Goal: Task Accomplishment & Management: Use online tool/utility

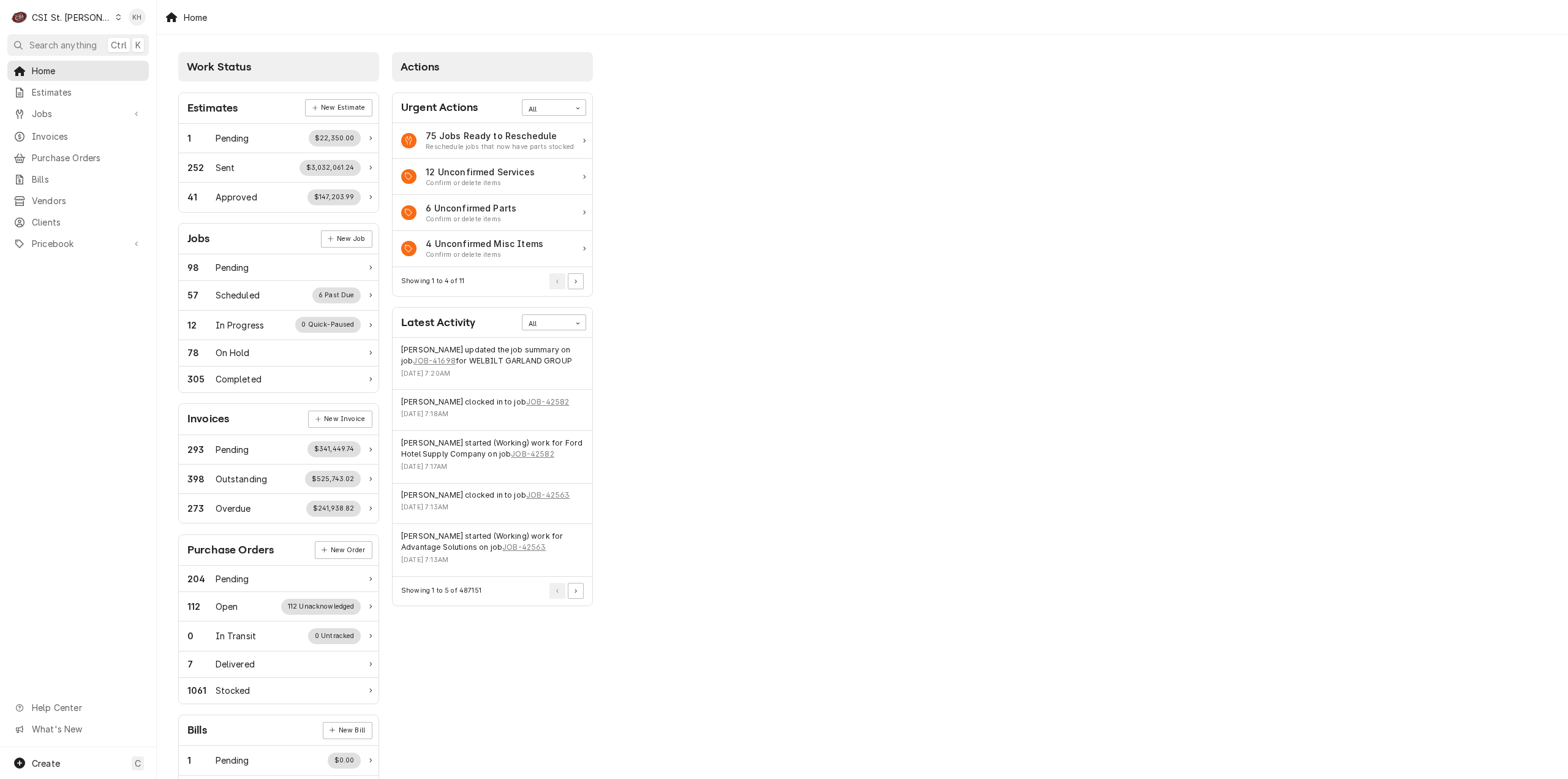
click at [47, 10] on div "C CSI St. [PERSON_NAME]" at bounding box center [66, 17] width 118 height 25
click at [121, 28] on div "CSI [US_STATE][GEOGRAPHIC_DATA]" at bounding box center [188, 25] width 162 height 13
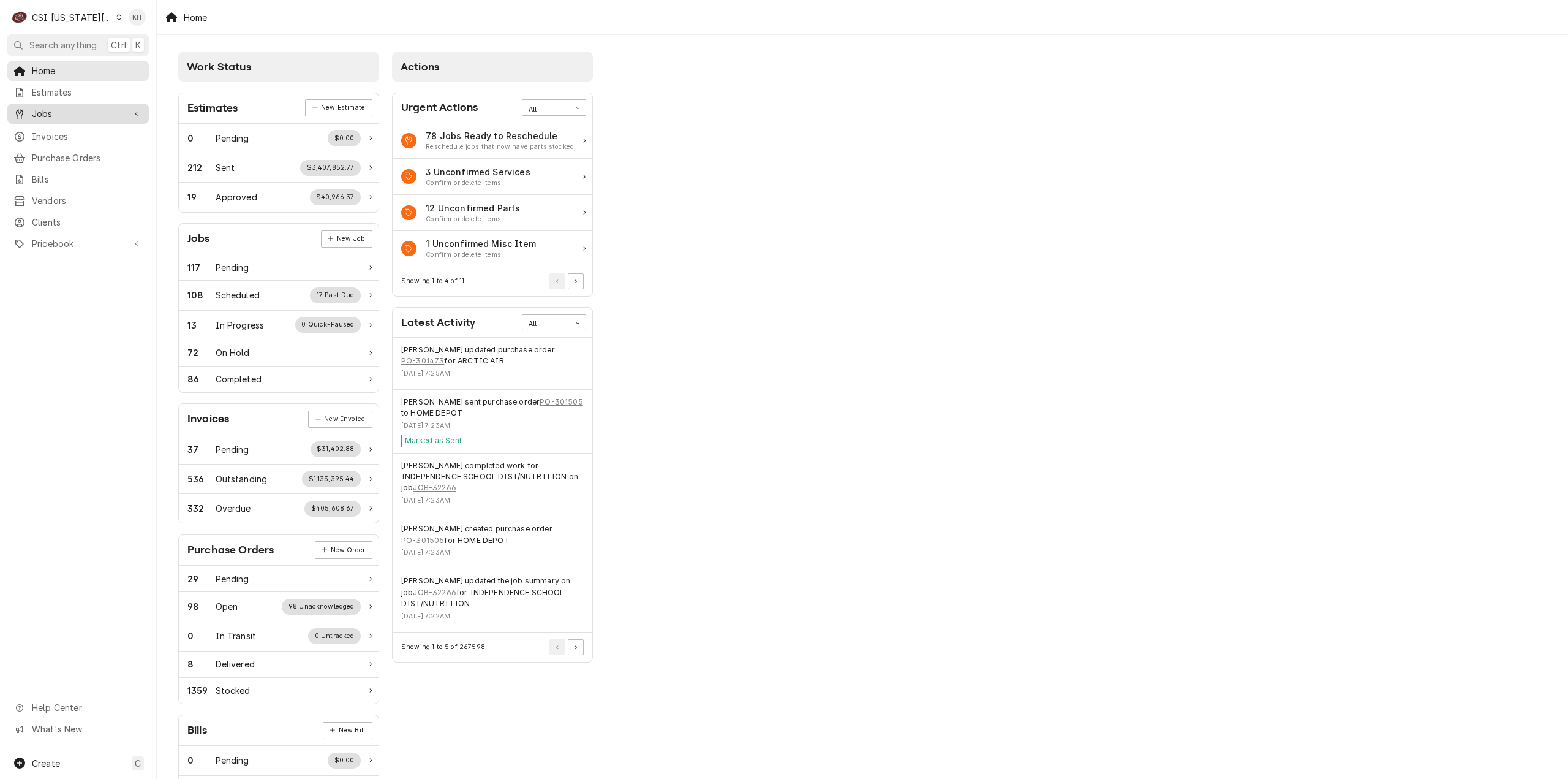
click at [67, 107] on span "Jobs" at bounding box center [78, 114] width 93 height 13
click at [70, 137] on span "Jobs" at bounding box center [87, 135] width 111 height 13
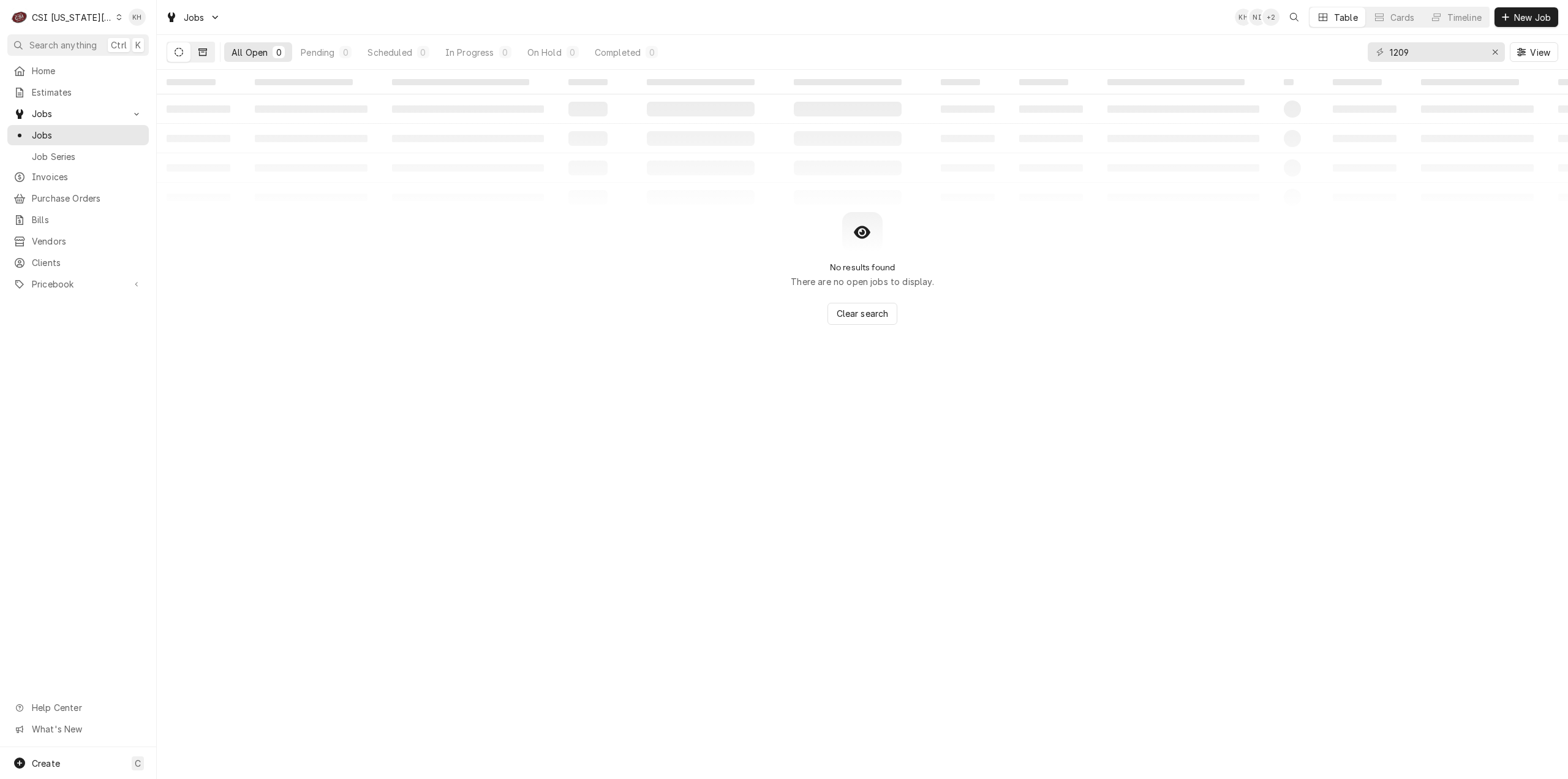
click at [210, 50] on button "Dynamic Content Wrapper" at bounding box center [202, 51] width 23 height 20
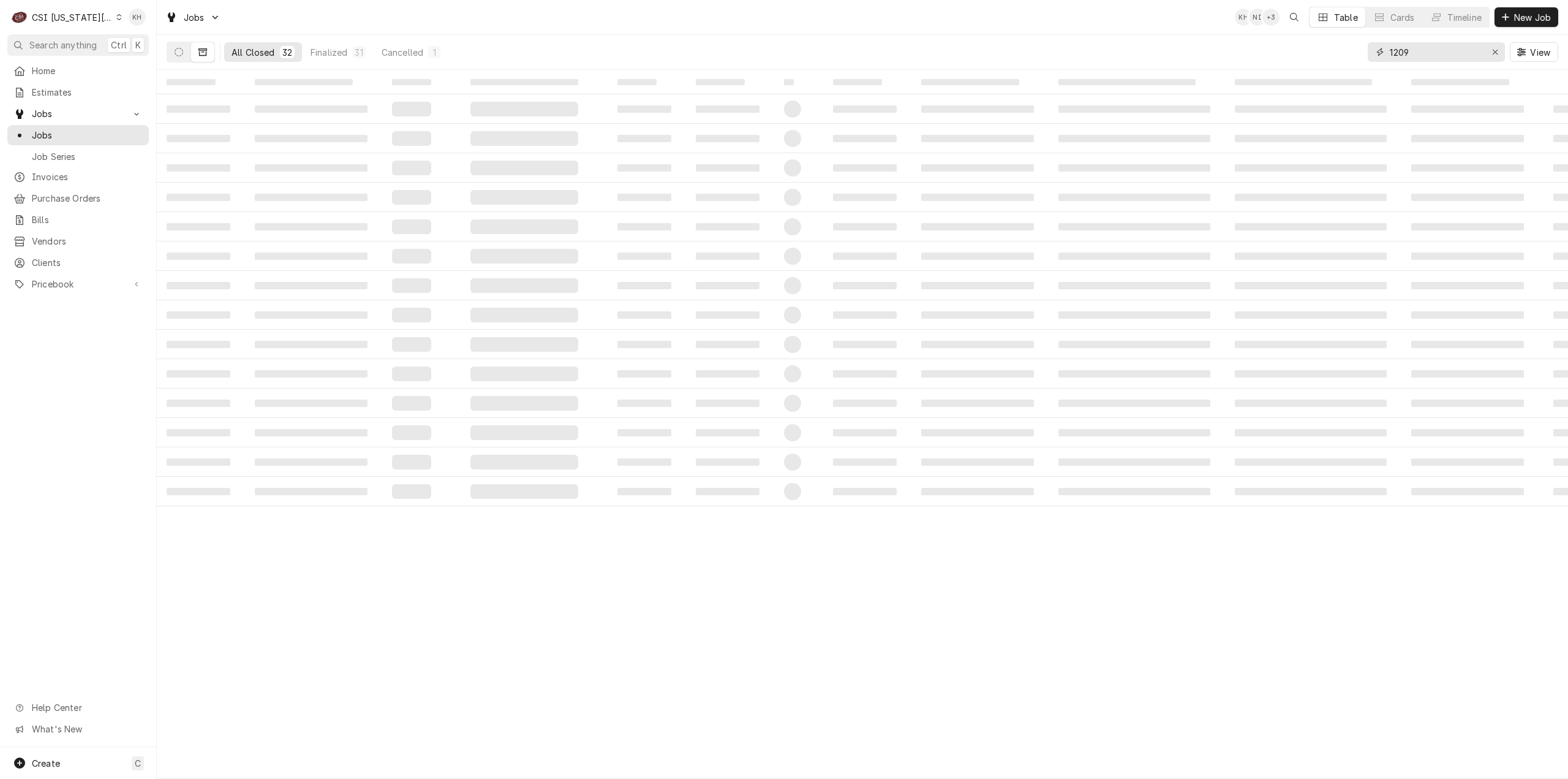
drag, startPoint x: 1423, startPoint y: 56, endPoint x: 1339, endPoint y: 59, distance: 84.1
click at [1339, 59] on div "All Closed 32 Finalized 31 Cancelled 1 1209 View" at bounding box center [862, 51] width 1392 height 34
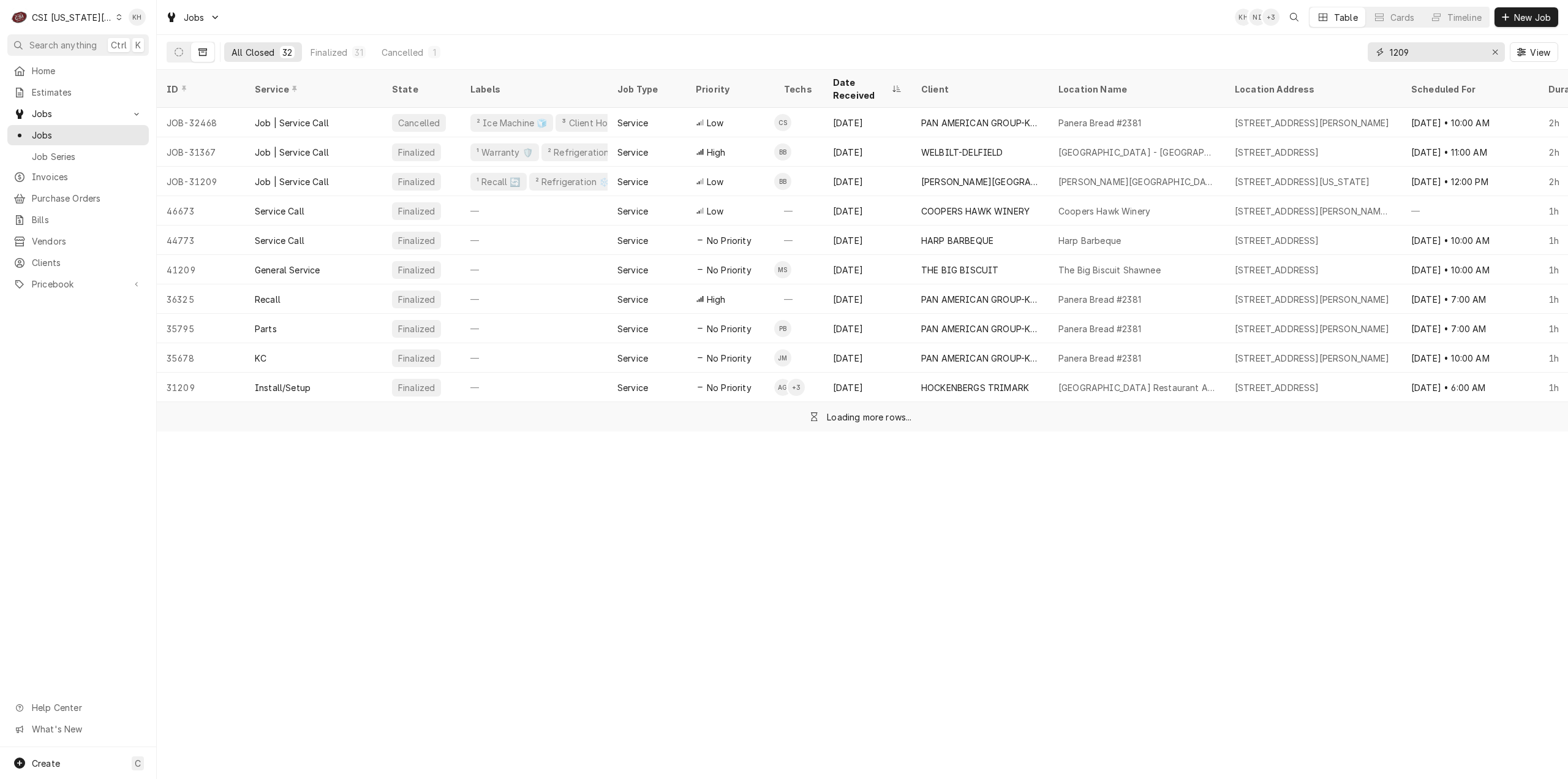
paste input "32154964"
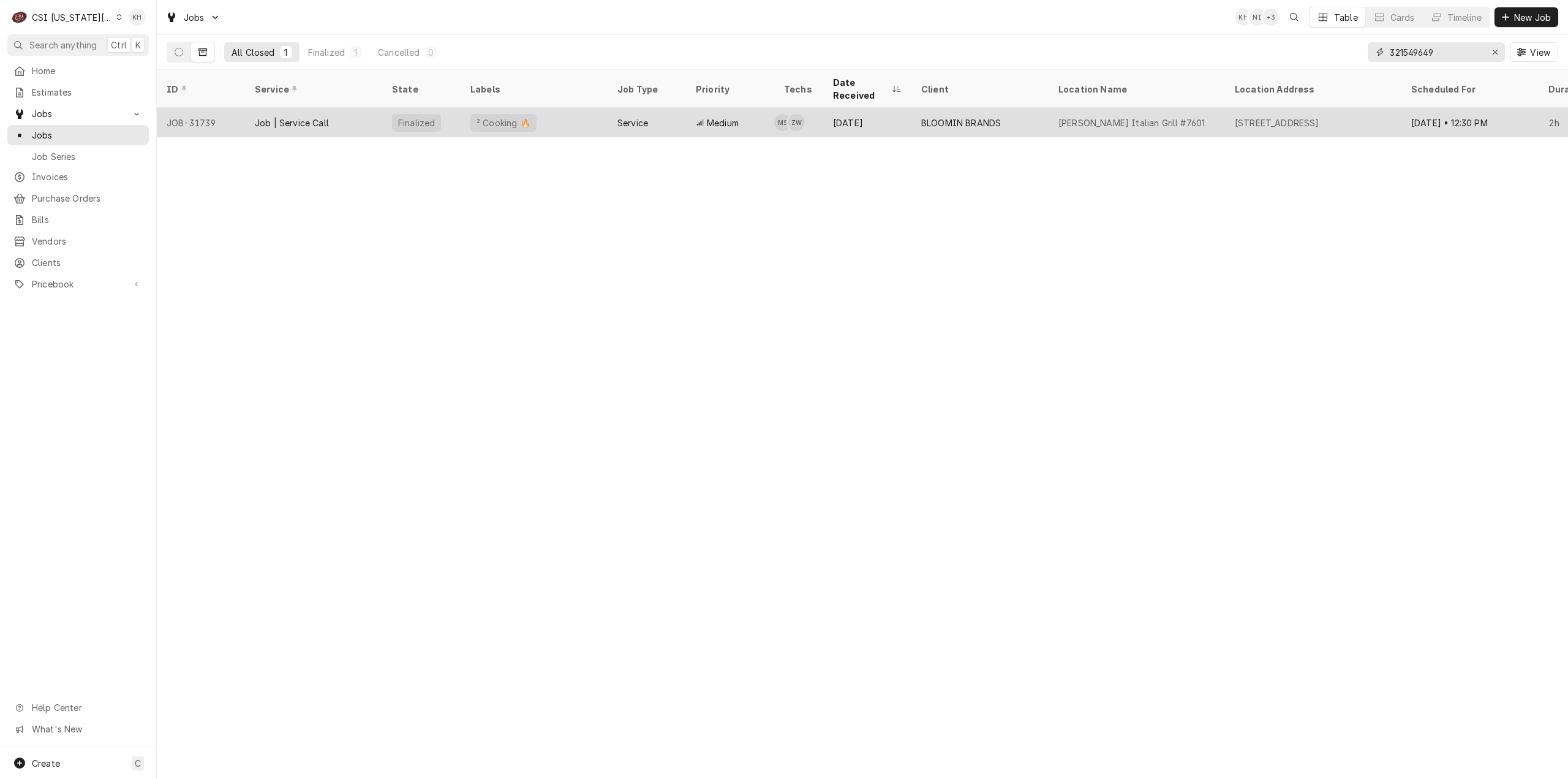
type input "321549649"
click at [370, 108] on div "Job | Service Call" at bounding box center [314, 122] width 137 height 30
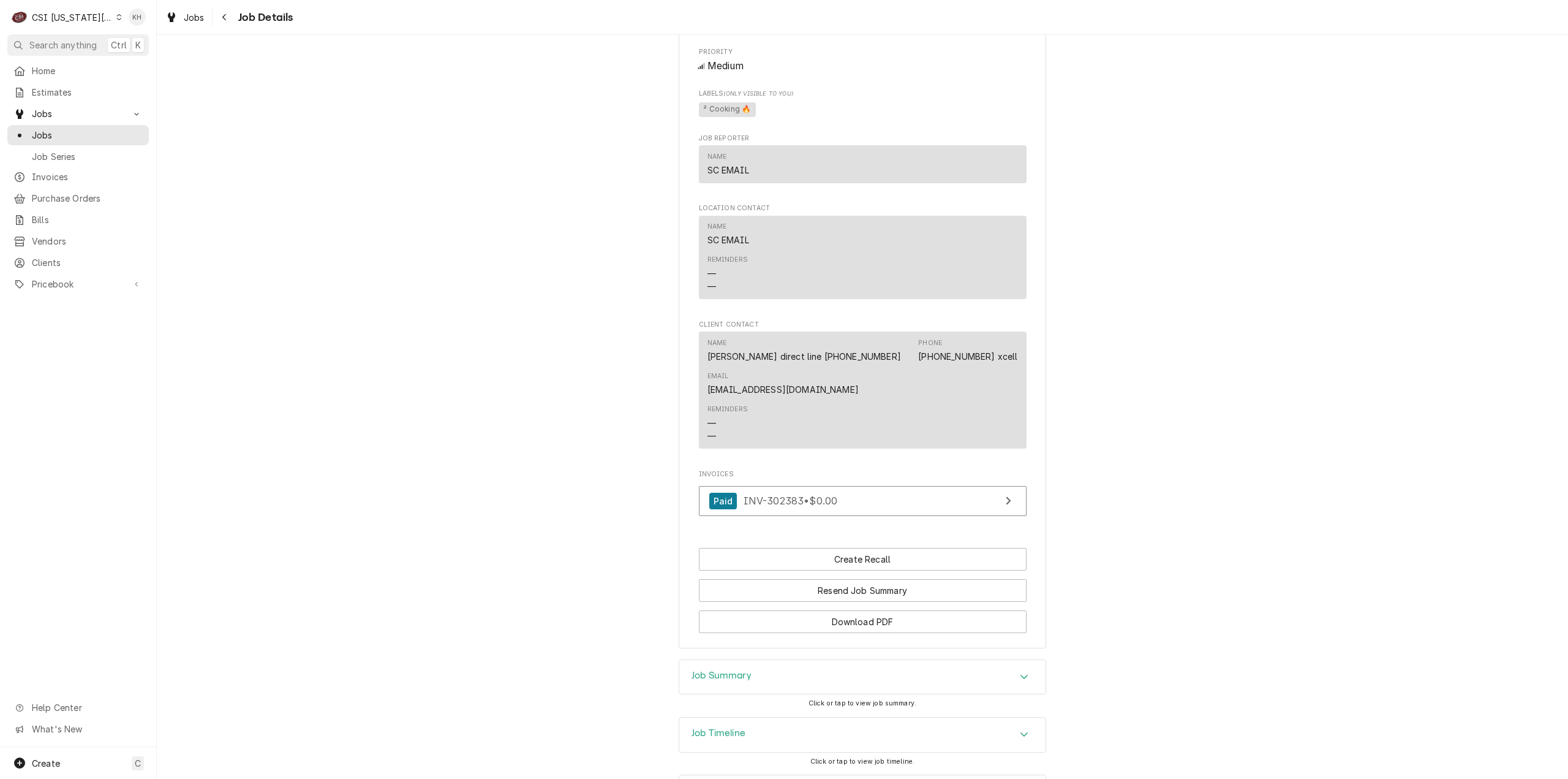
scroll to position [937, 0]
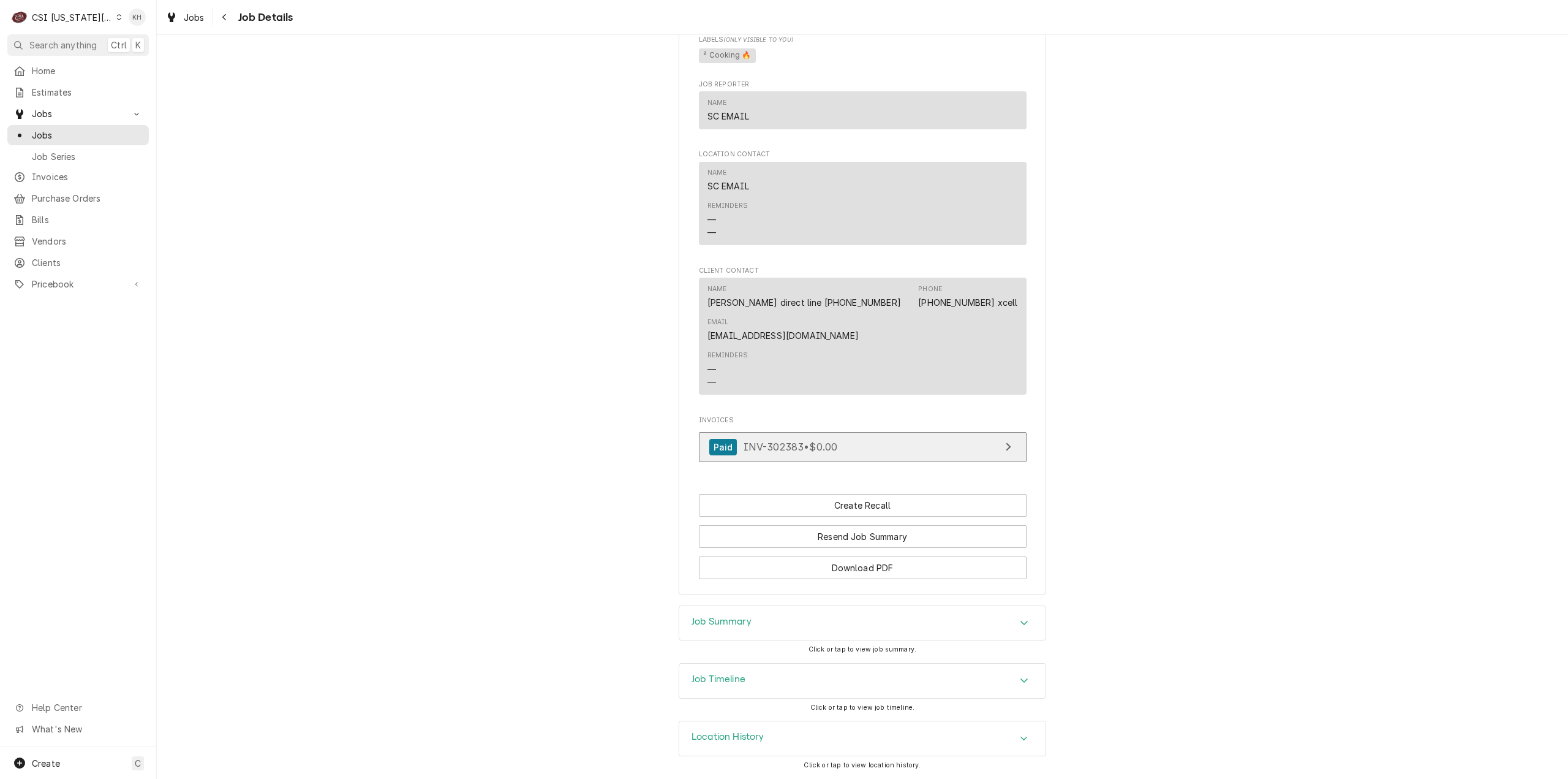
click at [795, 447] on span "INV-302383 • $0.00" at bounding box center [790, 446] width 94 height 12
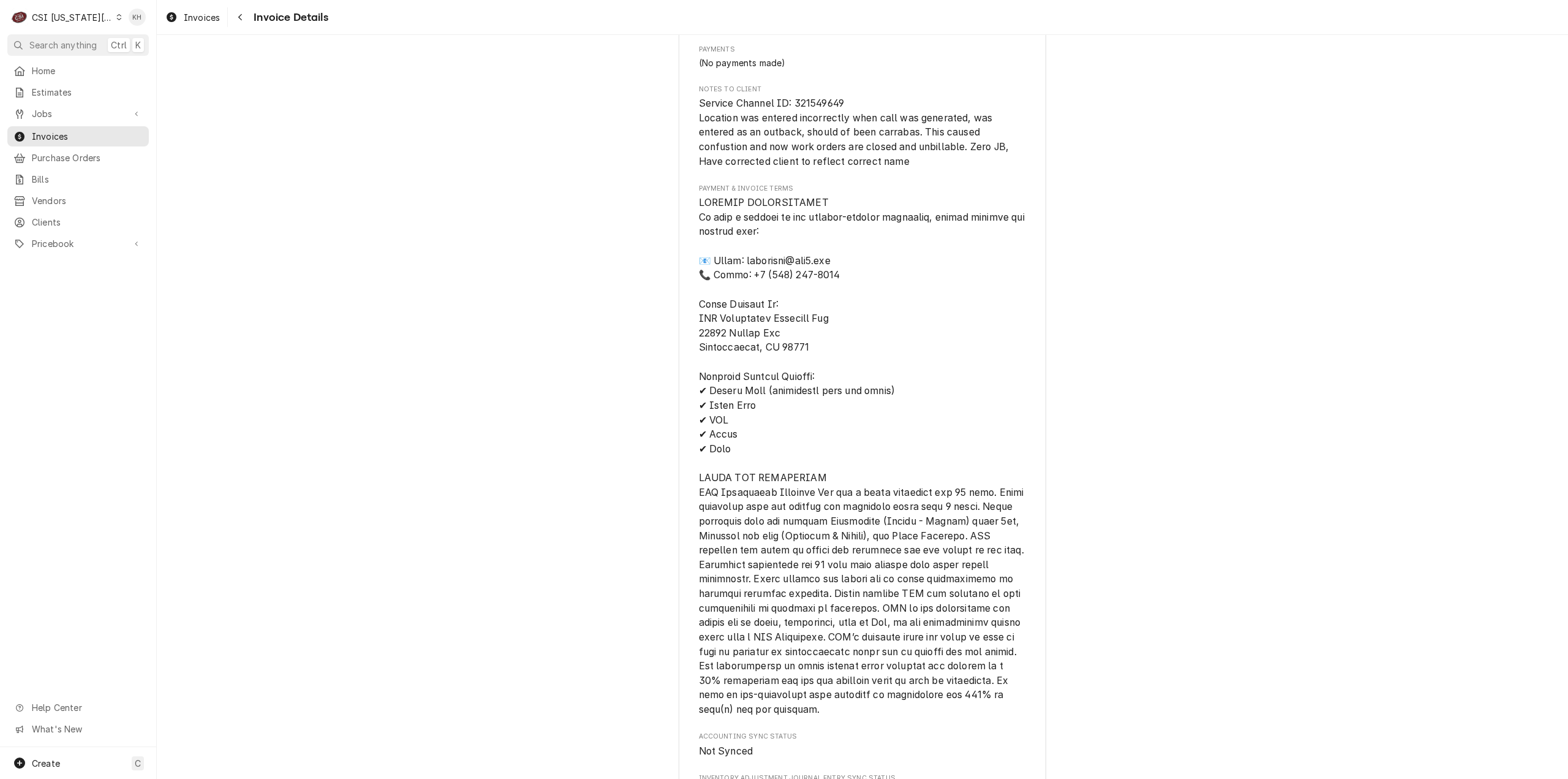
scroll to position [770, 0]
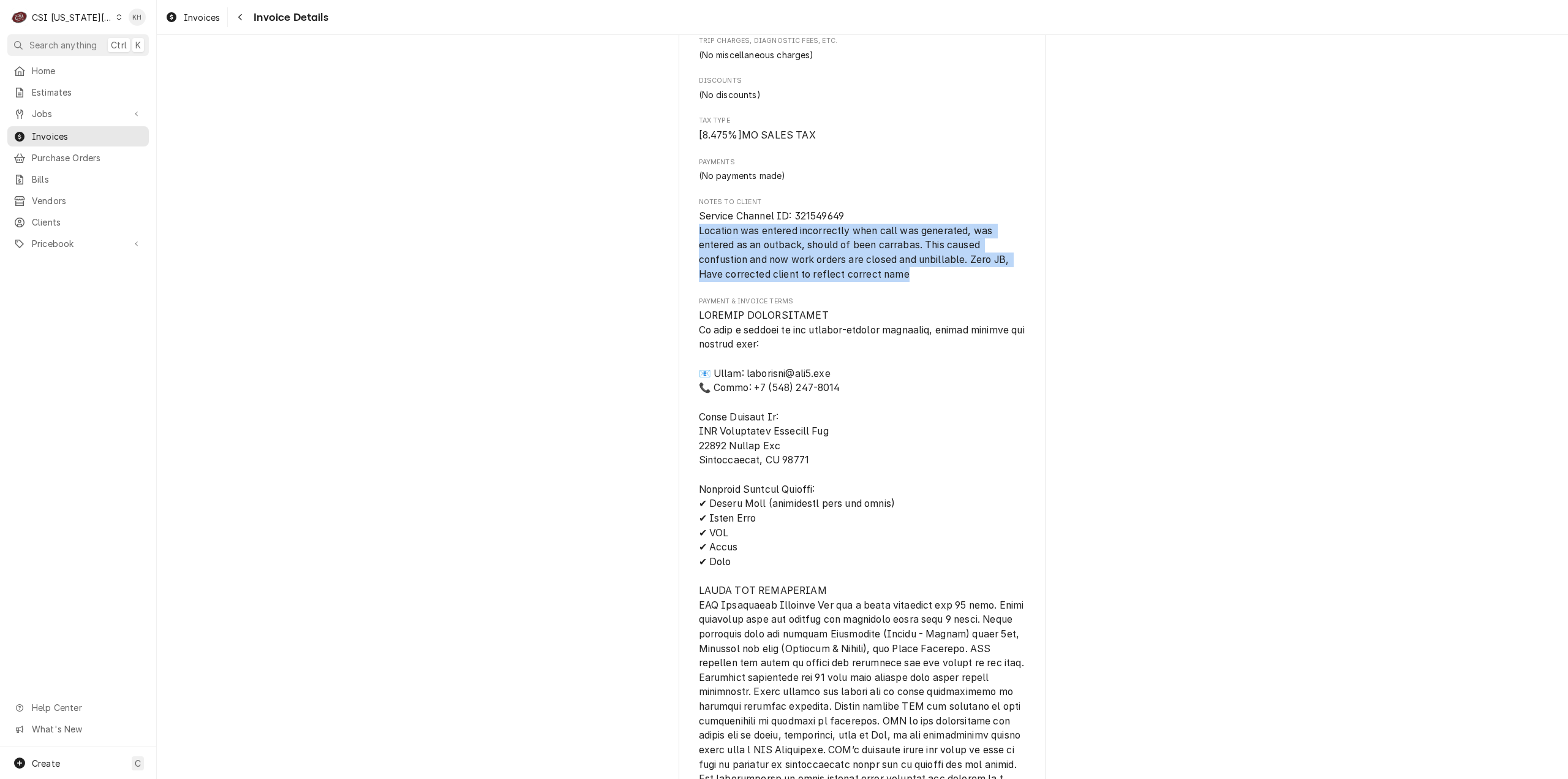
drag, startPoint x: 915, startPoint y: 317, endPoint x: 630, endPoint y: 270, distance: 288.8
click at [630, 270] on div "Paid Sender CSI [US_STATE] City CSI Commercial Services Inc1021 [STREET_ADDRESS…" at bounding box center [862, 248] width 1411 height 1967
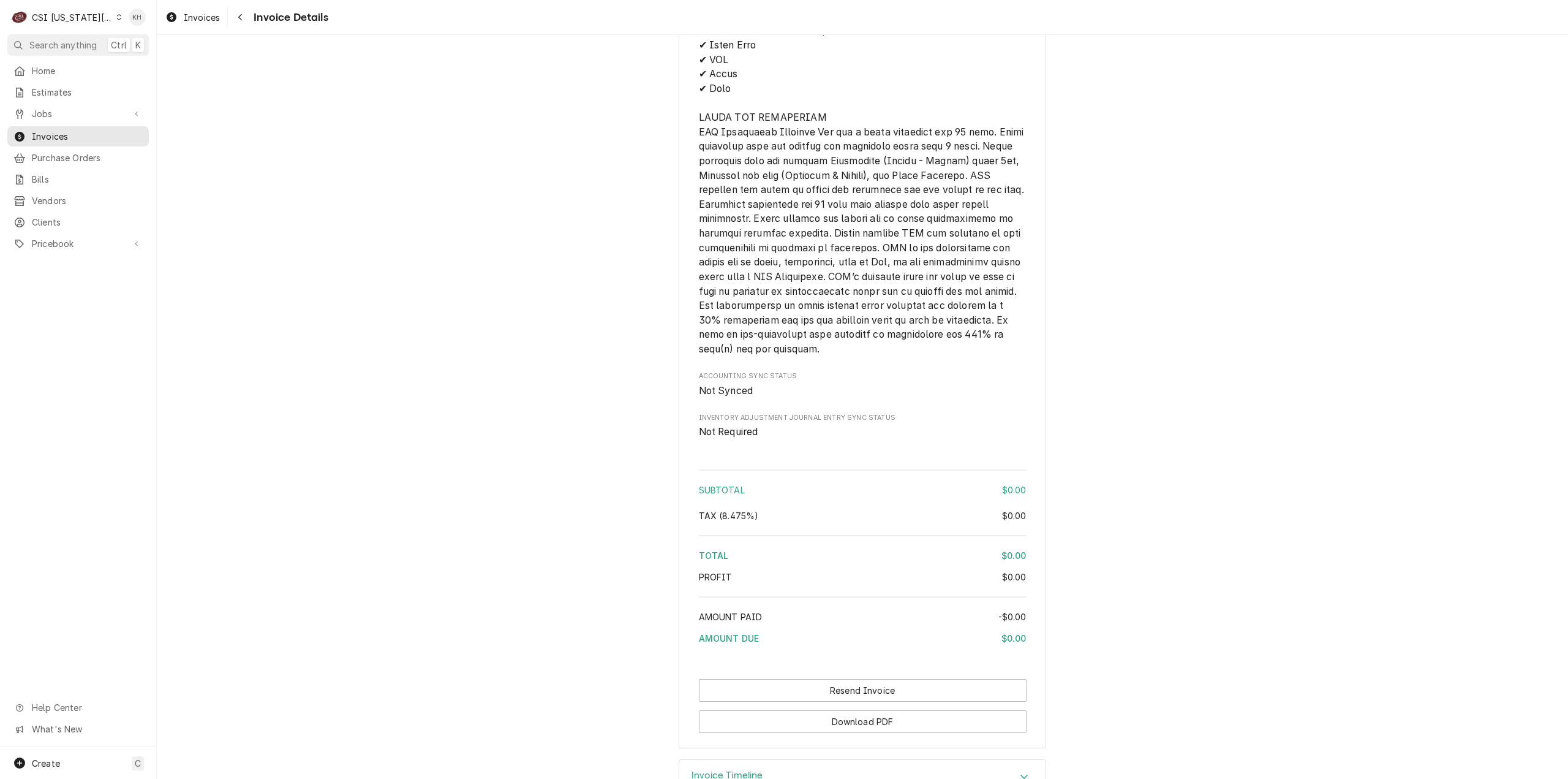
scroll to position [1321, 0]
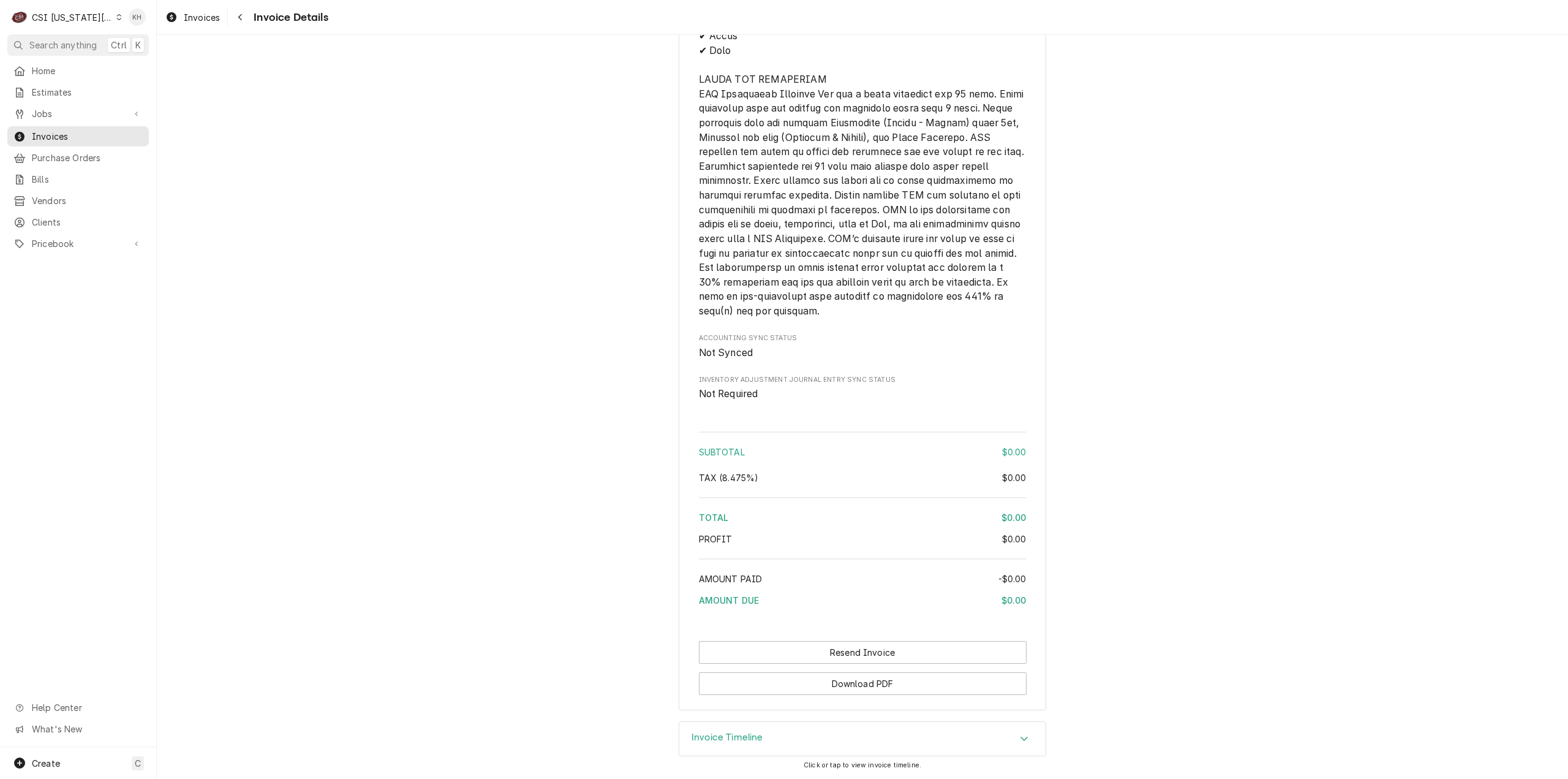
click at [759, 735] on div "Invoice Timeline" at bounding box center [862, 738] width 367 height 34
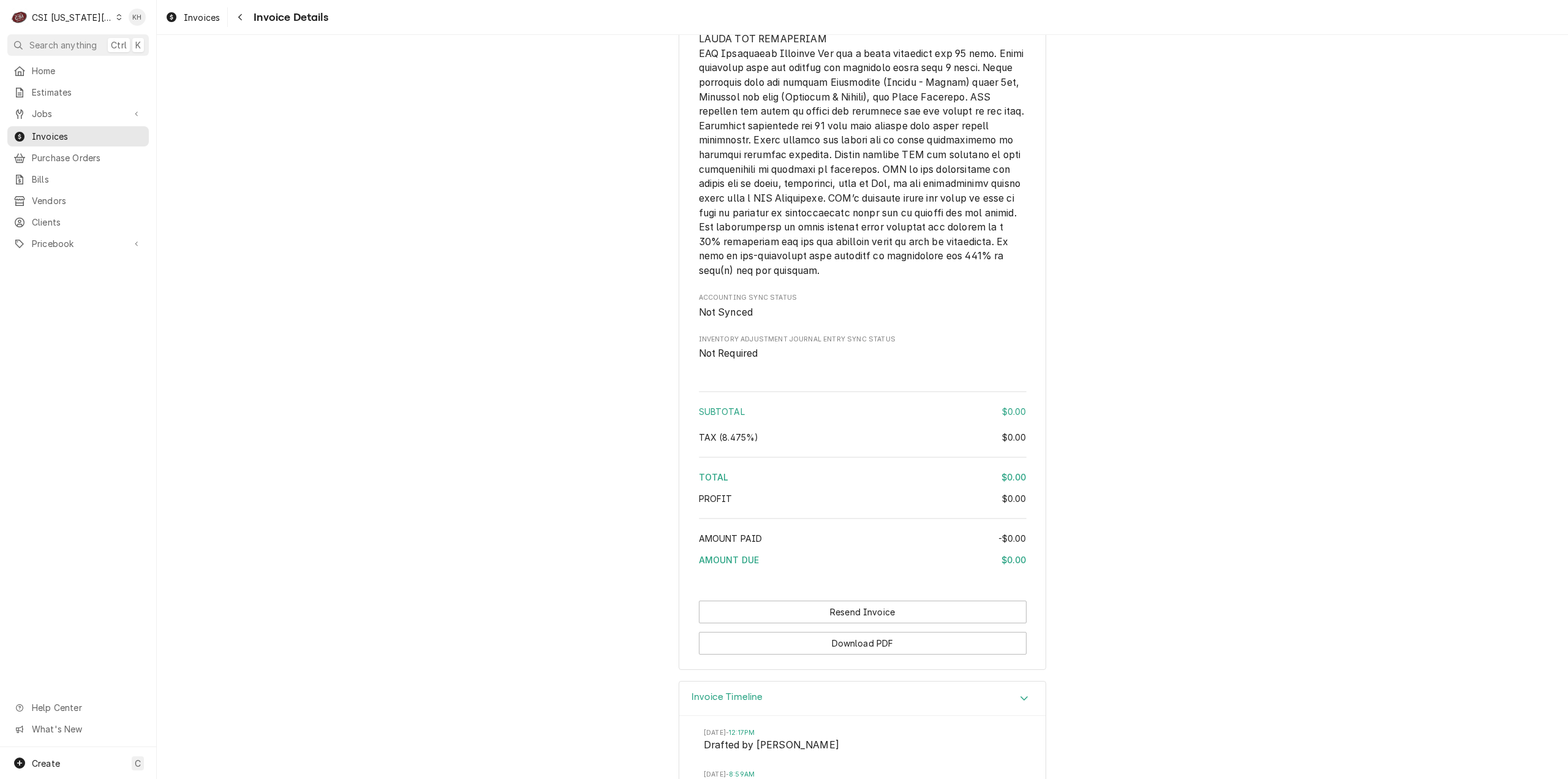
scroll to position [1462, 0]
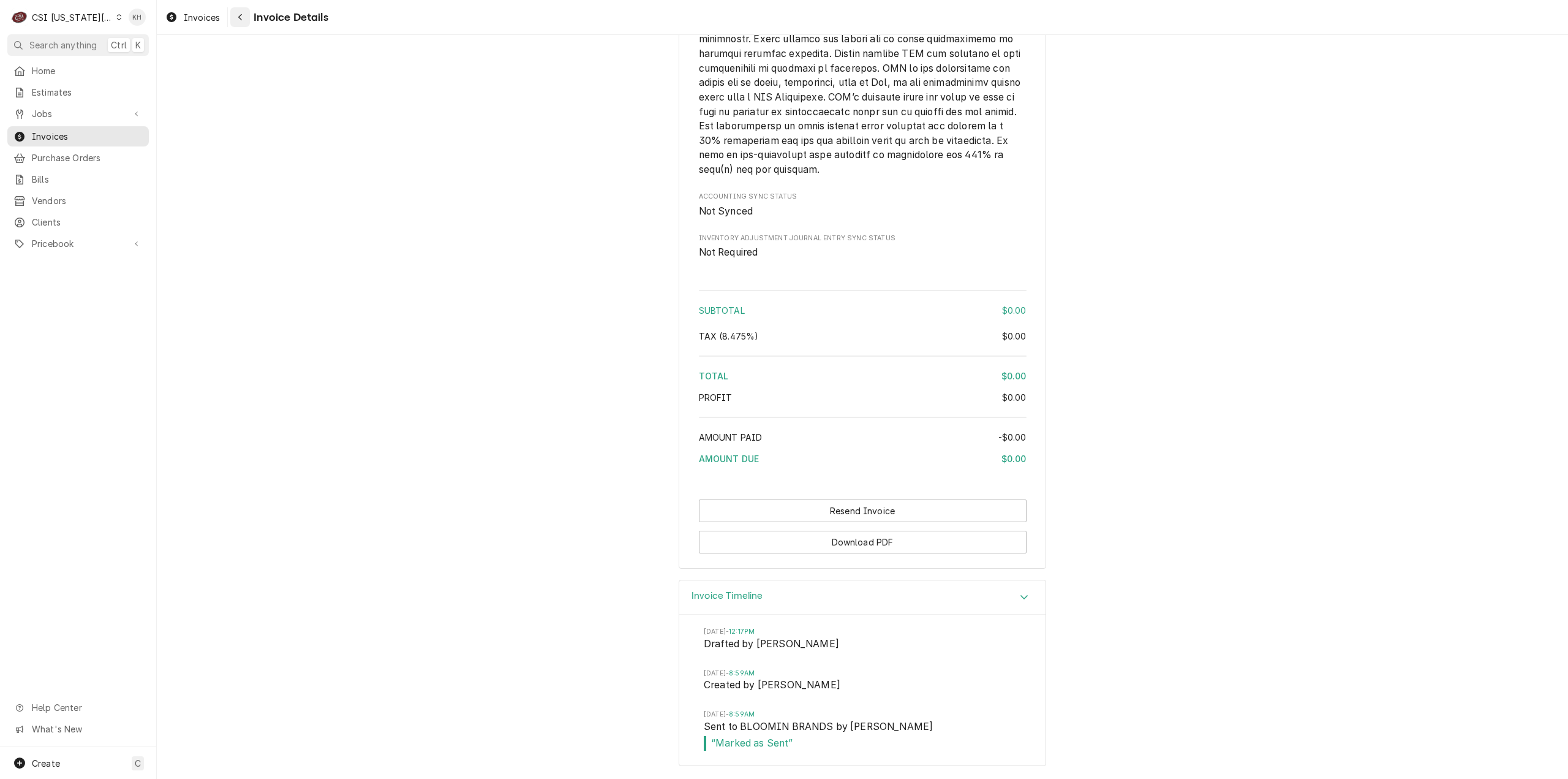
click at [239, 18] on icon "Navigate back" at bounding box center [241, 17] width 6 height 9
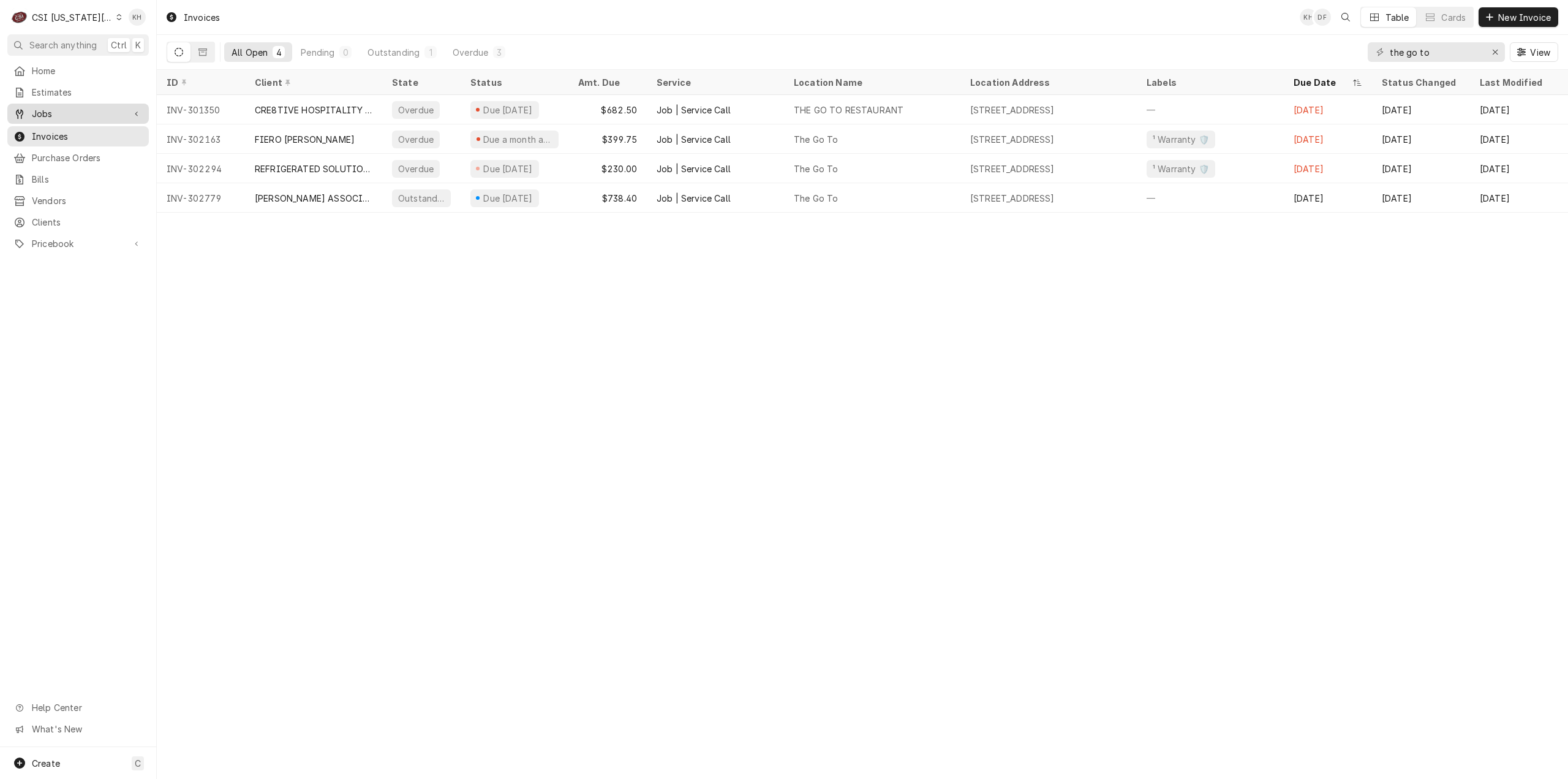
click at [95, 103] on link "Jobs" at bounding box center [78, 114] width 142 height 20
click at [71, 129] on span "Jobs" at bounding box center [87, 135] width 111 height 13
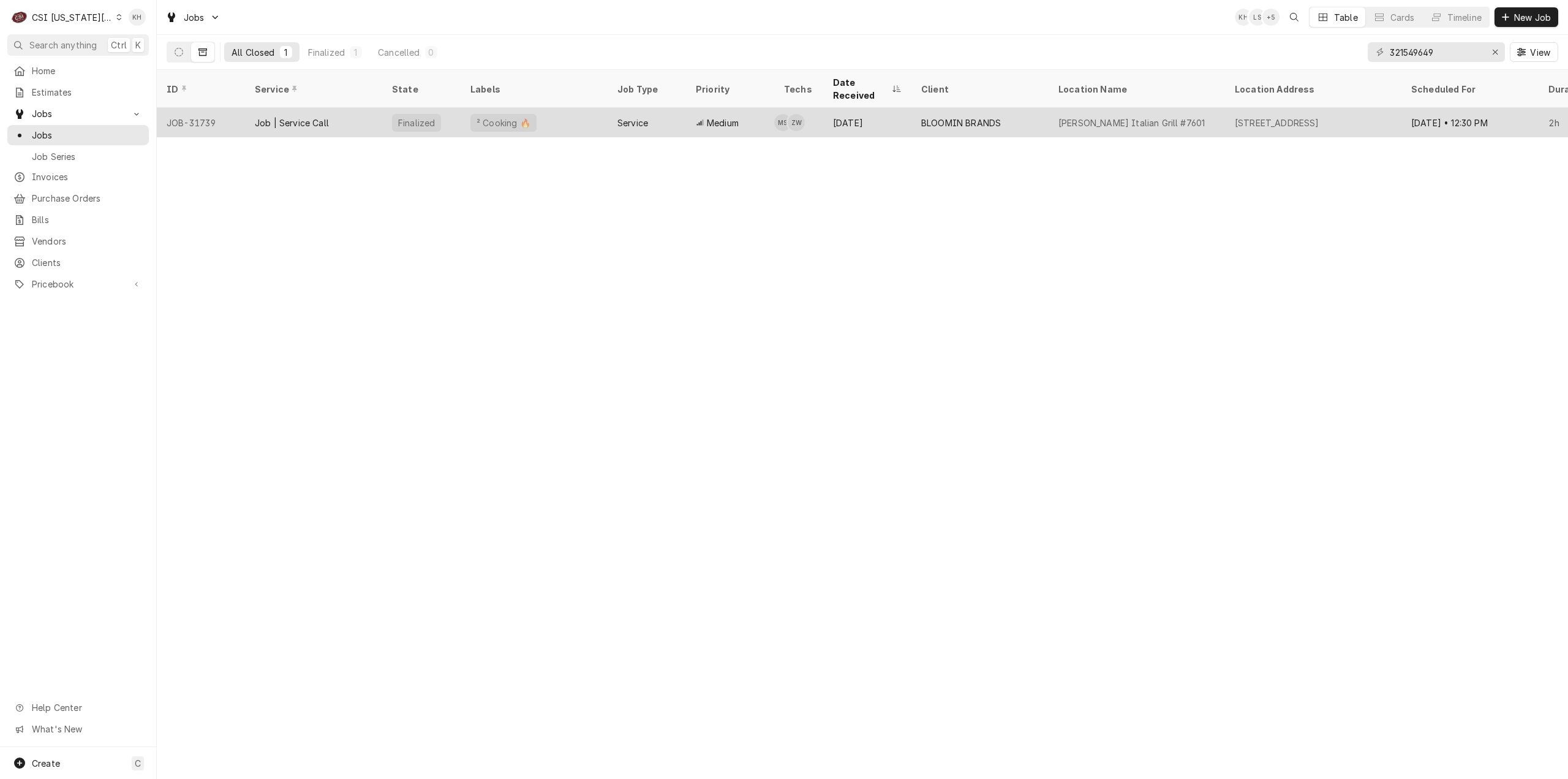
click at [570, 117] on div "² Cooking 🔥" at bounding box center [534, 122] width 147 height 30
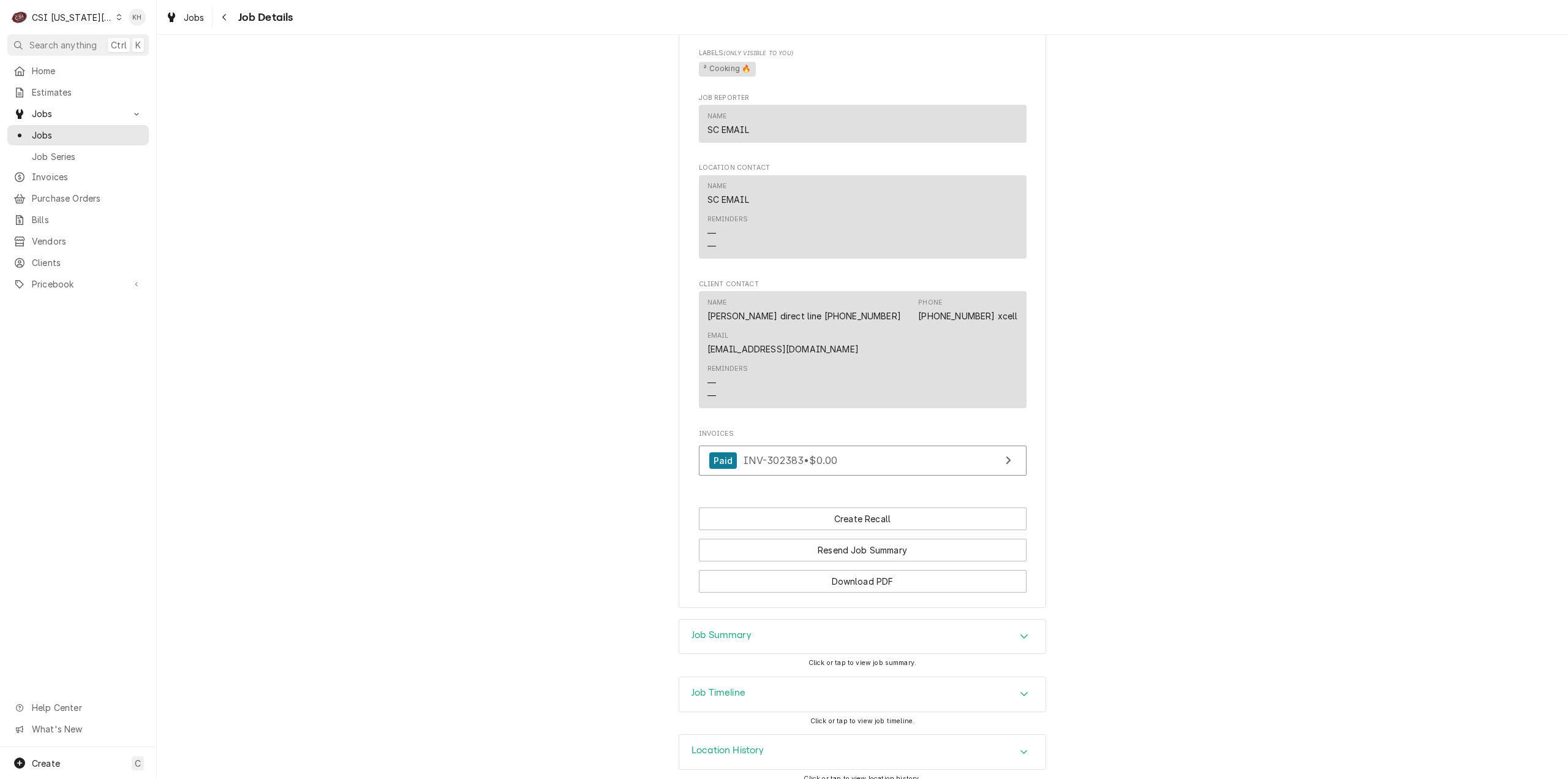
scroll to position [937, 0]
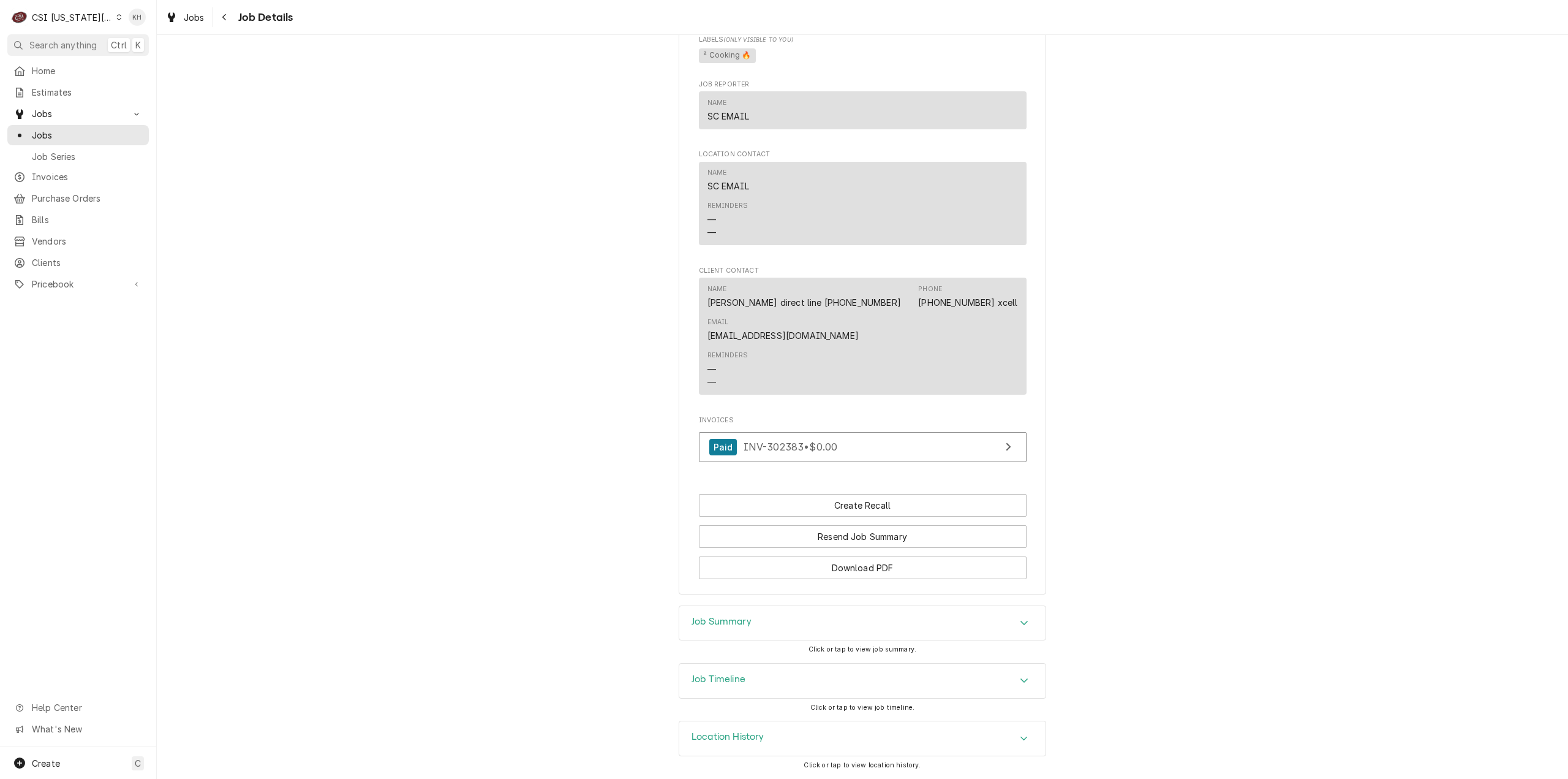
click at [750, 673] on div "Job Timeline" at bounding box center [862, 680] width 367 height 34
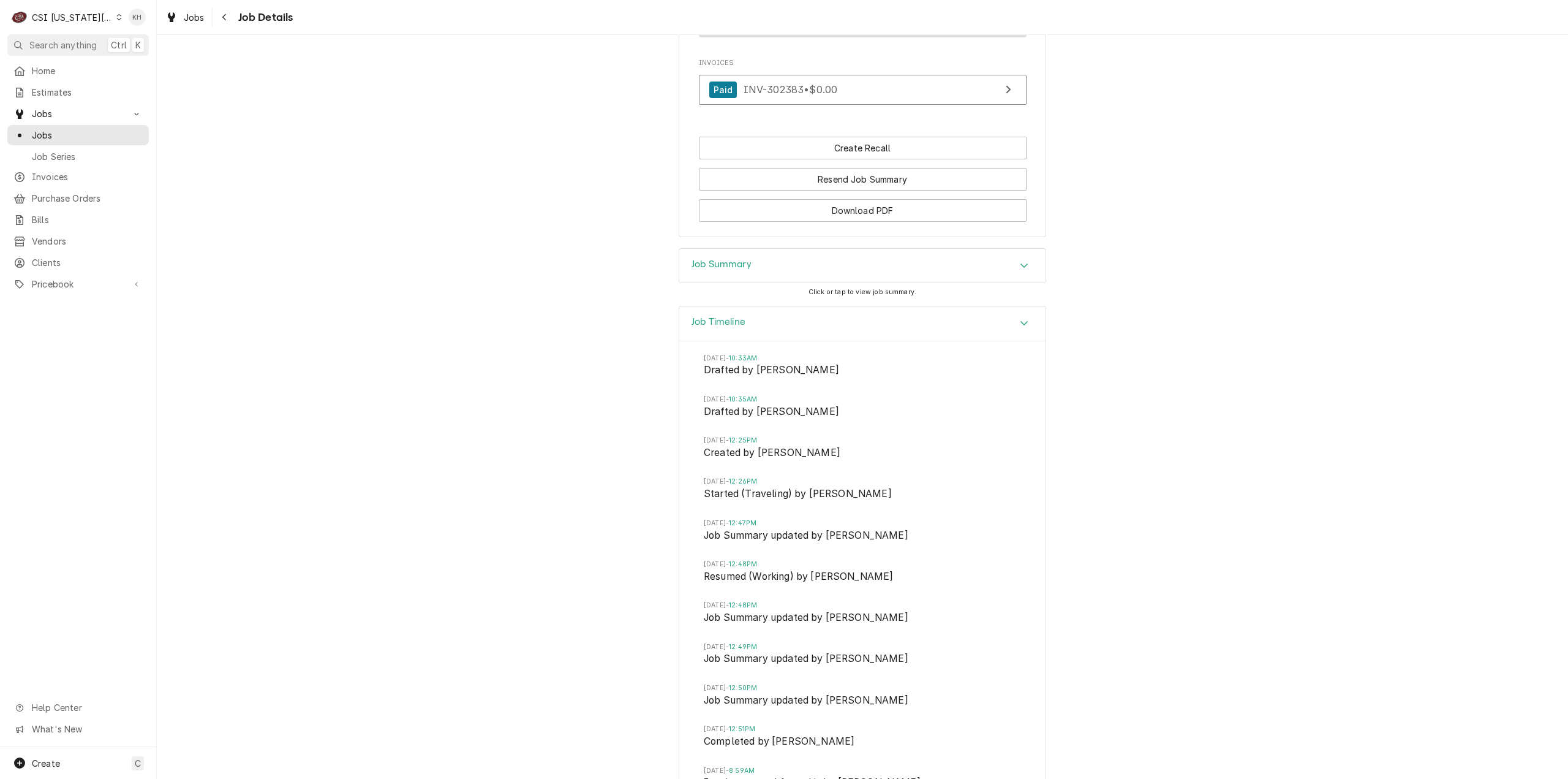
scroll to position [1360, 0]
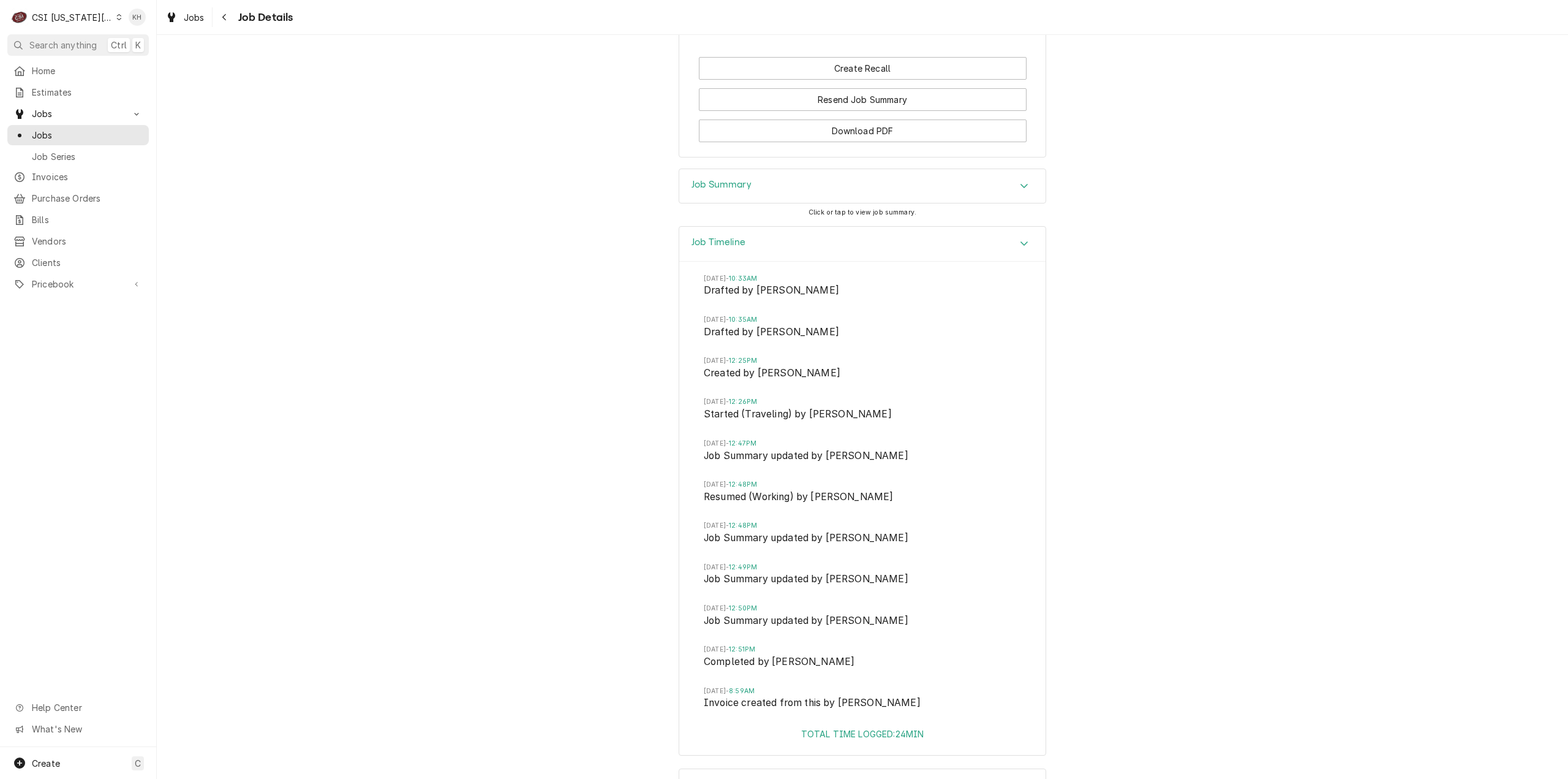
click at [753, 260] on div "Job Timeline" at bounding box center [862, 244] width 367 height 35
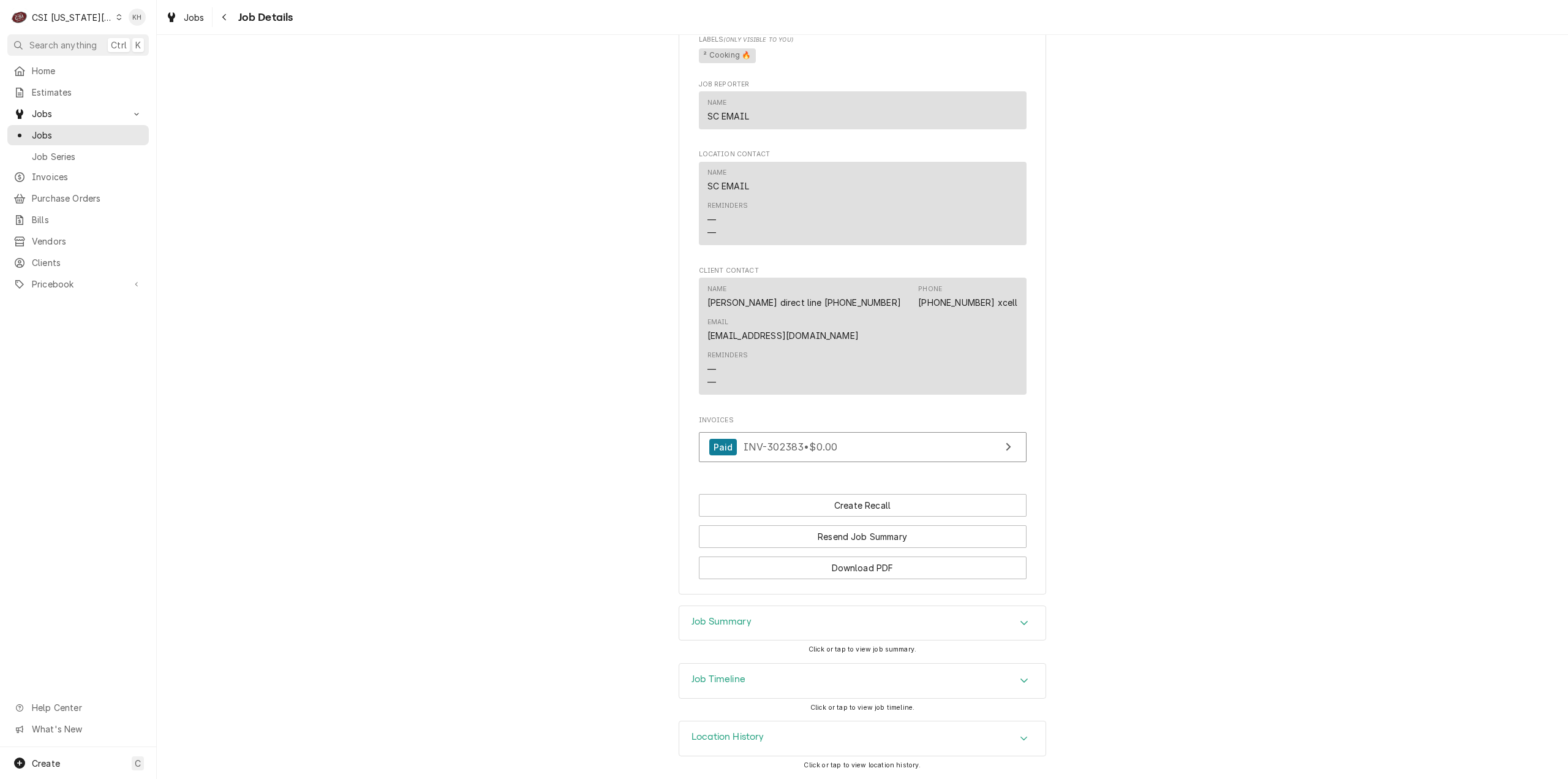
click at [821, 623] on div "Job Summary" at bounding box center [862, 623] width 367 height 34
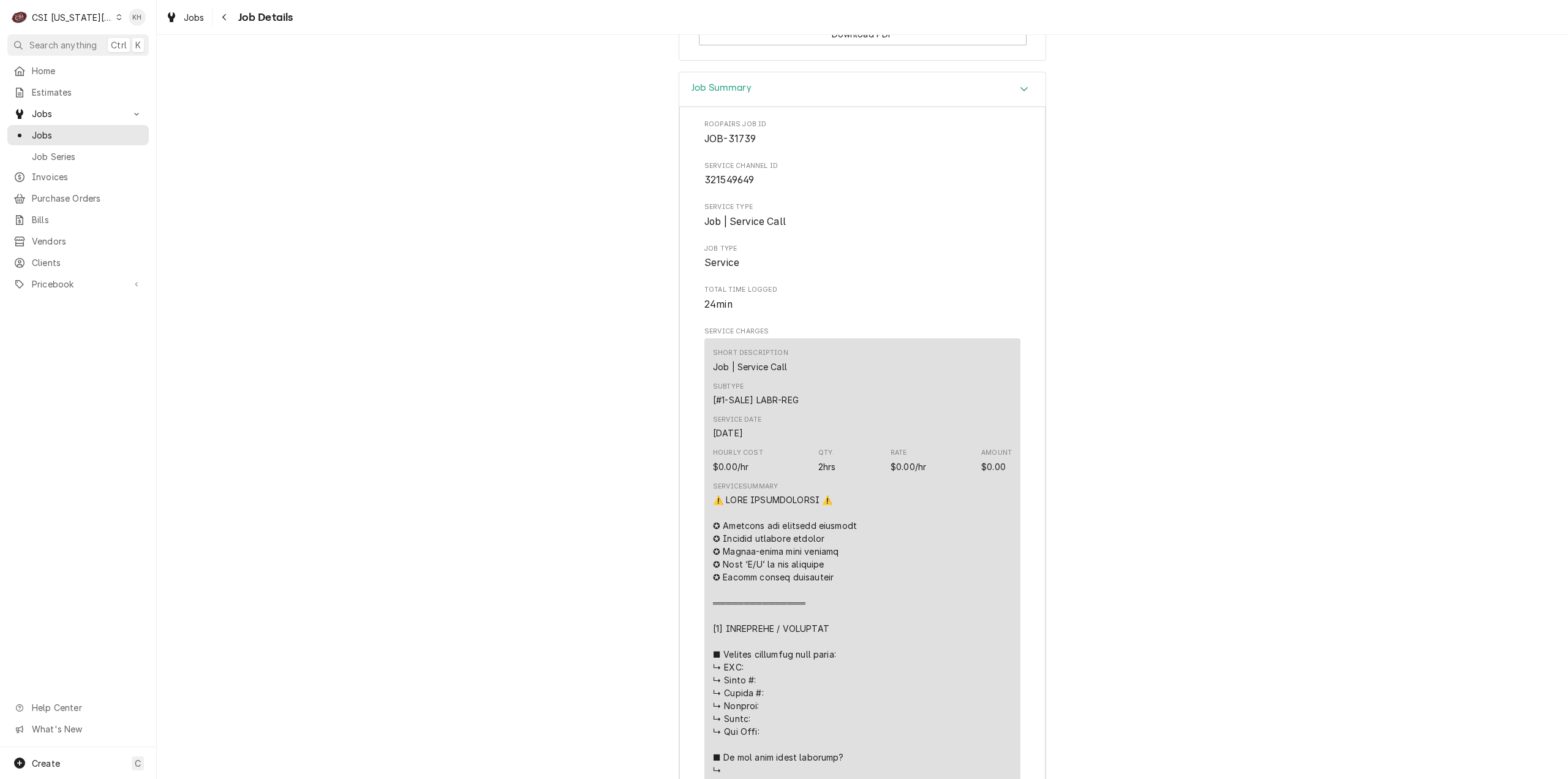
scroll to position [1089, 0]
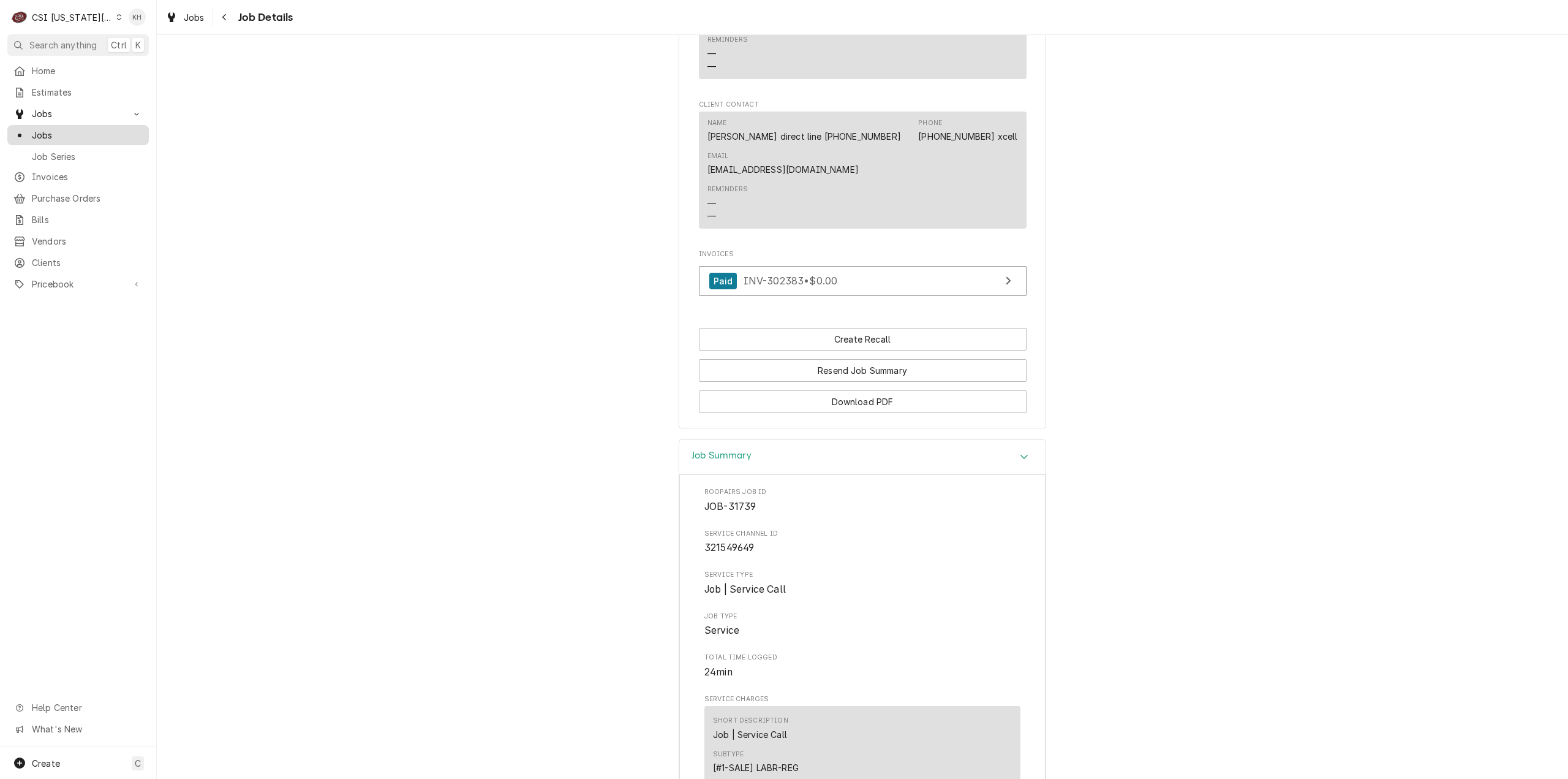
drag, startPoint x: 92, startPoint y: 133, endPoint x: 98, endPoint y: 126, distance: 9.2
click at [91, 132] on span "Jobs" at bounding box center [87, 135] width 111 height 13
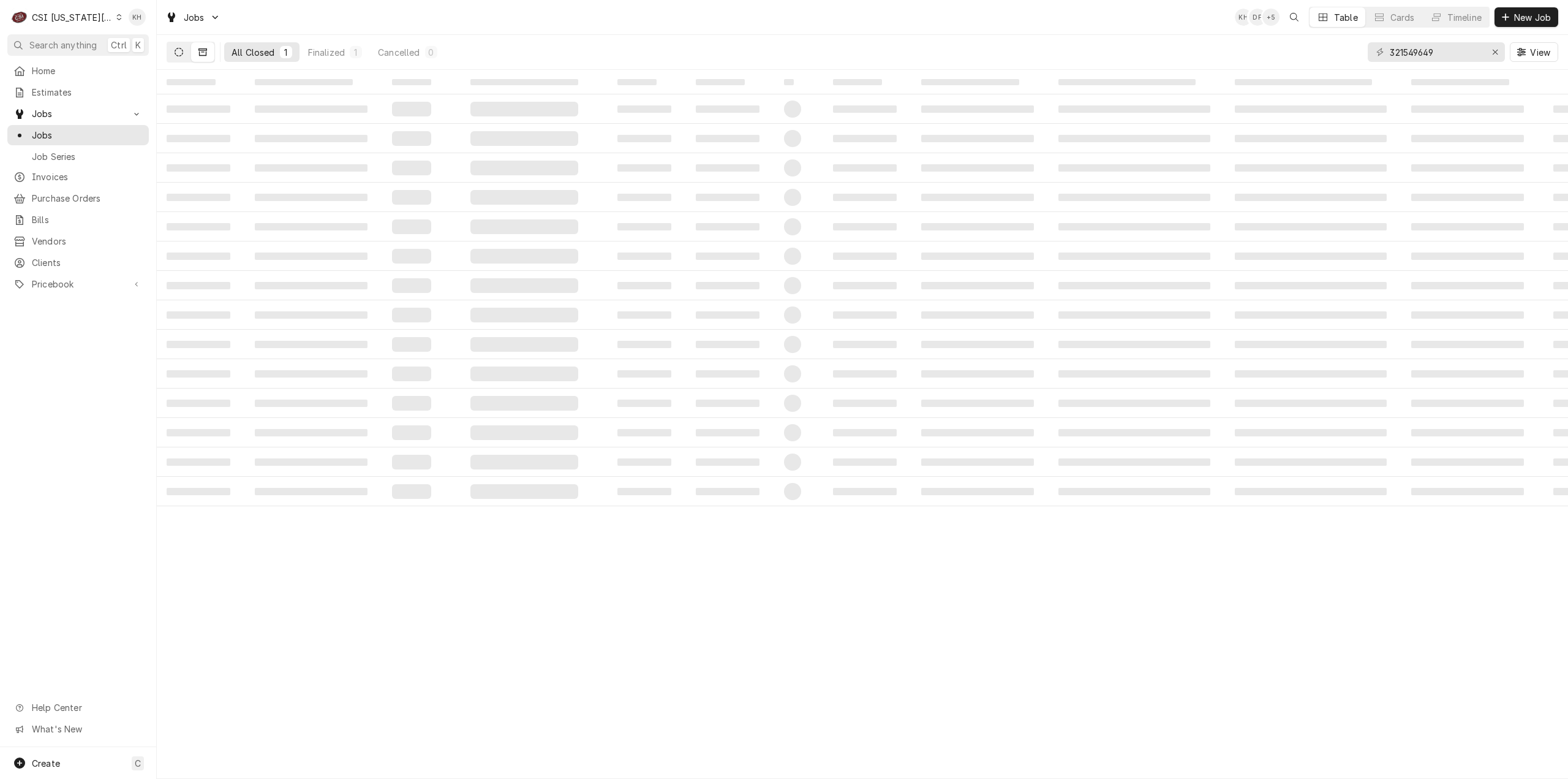
click at [175, 55] on icon "Dynamic Content Wrapper" at bounding box center [179, 52] width 9 height 9
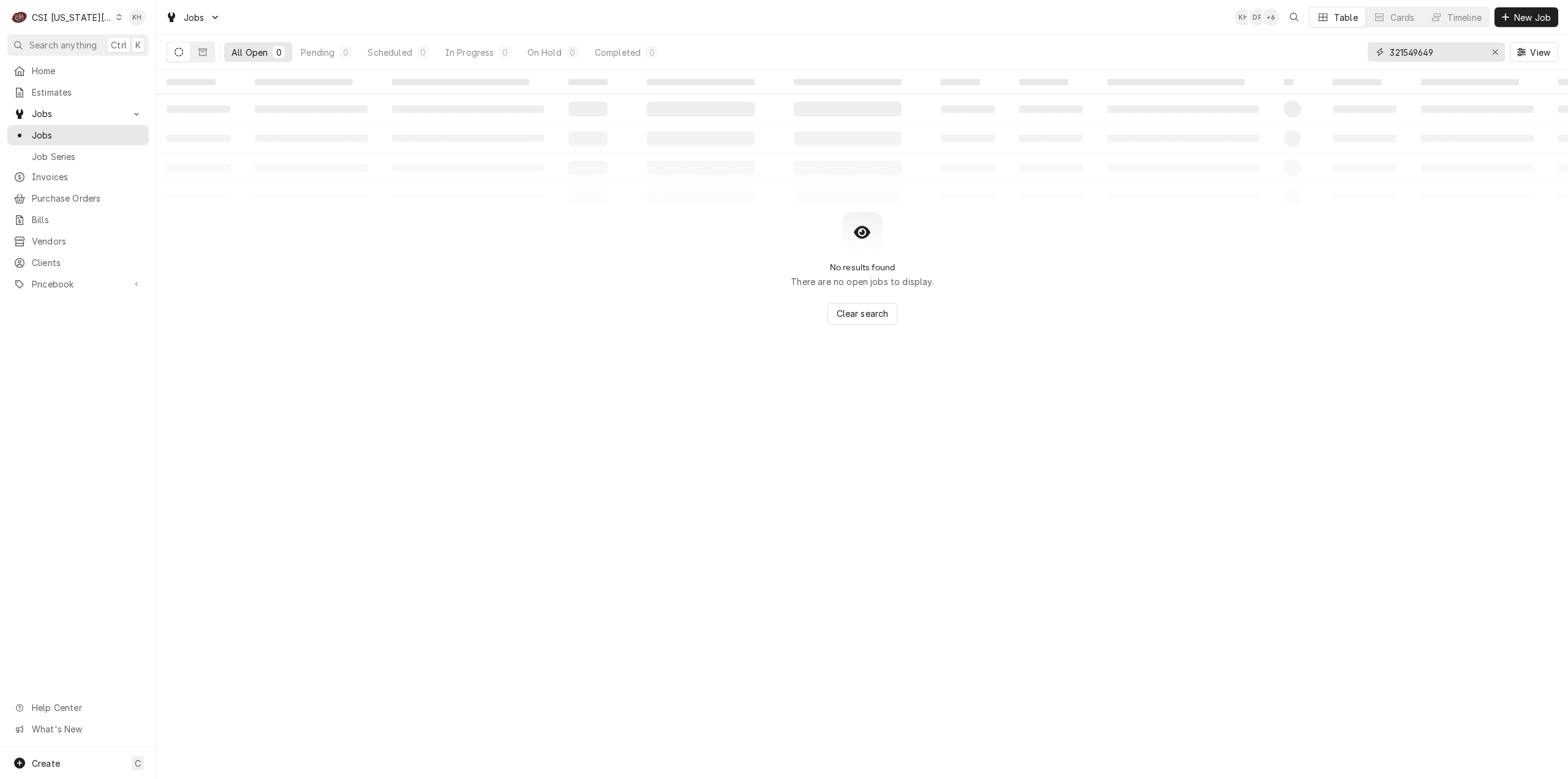
drag, startPoint x: 1445, startPoint y: 54, endPoint x: 1250, endPoint y: 58, distance: 195.0
click at [1250, 58] on div "All Open 0 Pending 0 Scheduled 0 In Progress 0 On Hold 0 Completed 0 321549649 …" at bounding box center [862, 51] width 1392 height 34
type input "19900"
click at [208, 56] on button "Dynamic Content Wrapper" at bounding box center [202, 51] width 23 height 20
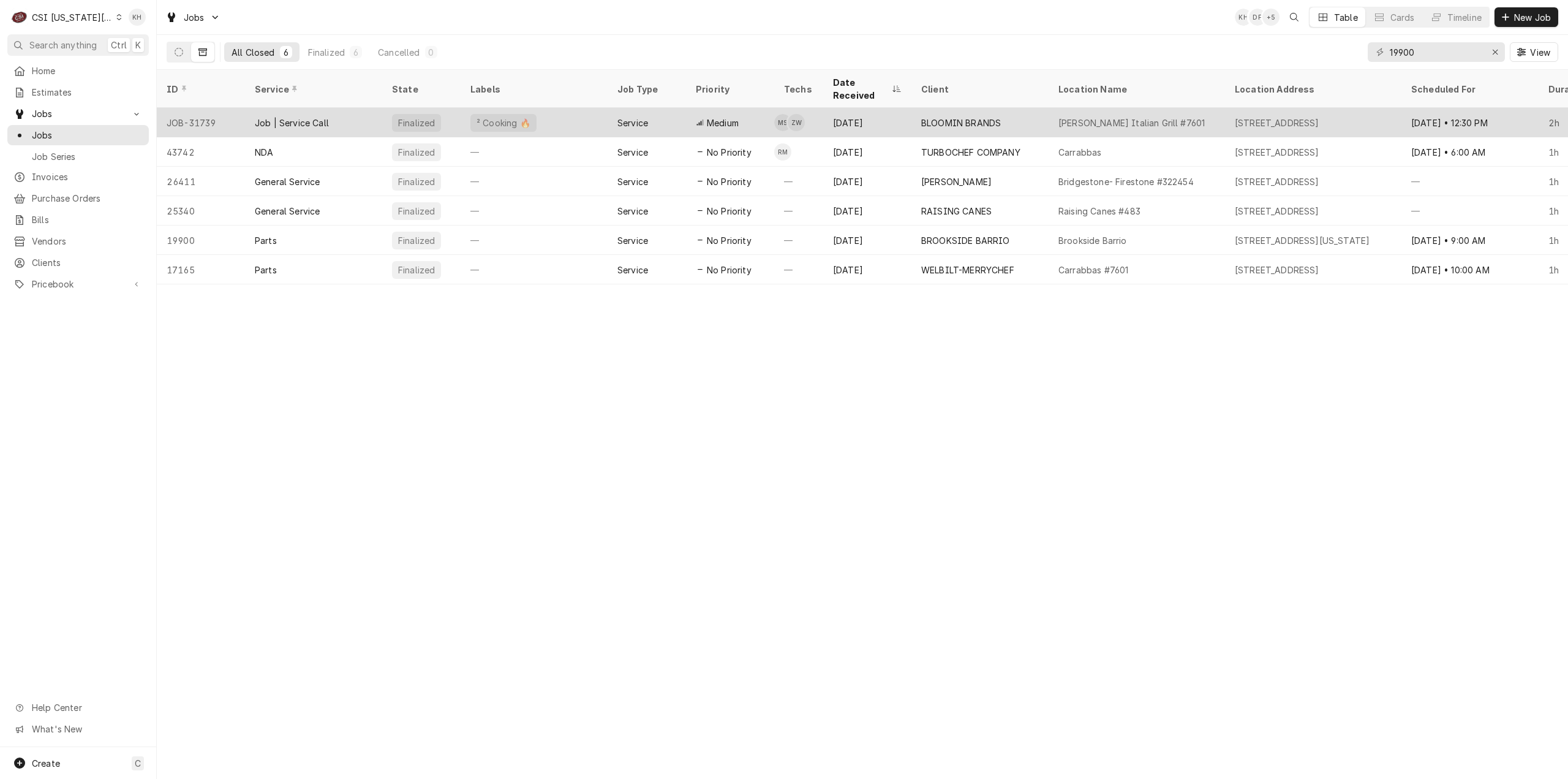
click at [1058, 108] on div "[PERSON_NAME] Italian Grill #7601" at bounding box center [1136, 122] width 176 height 30
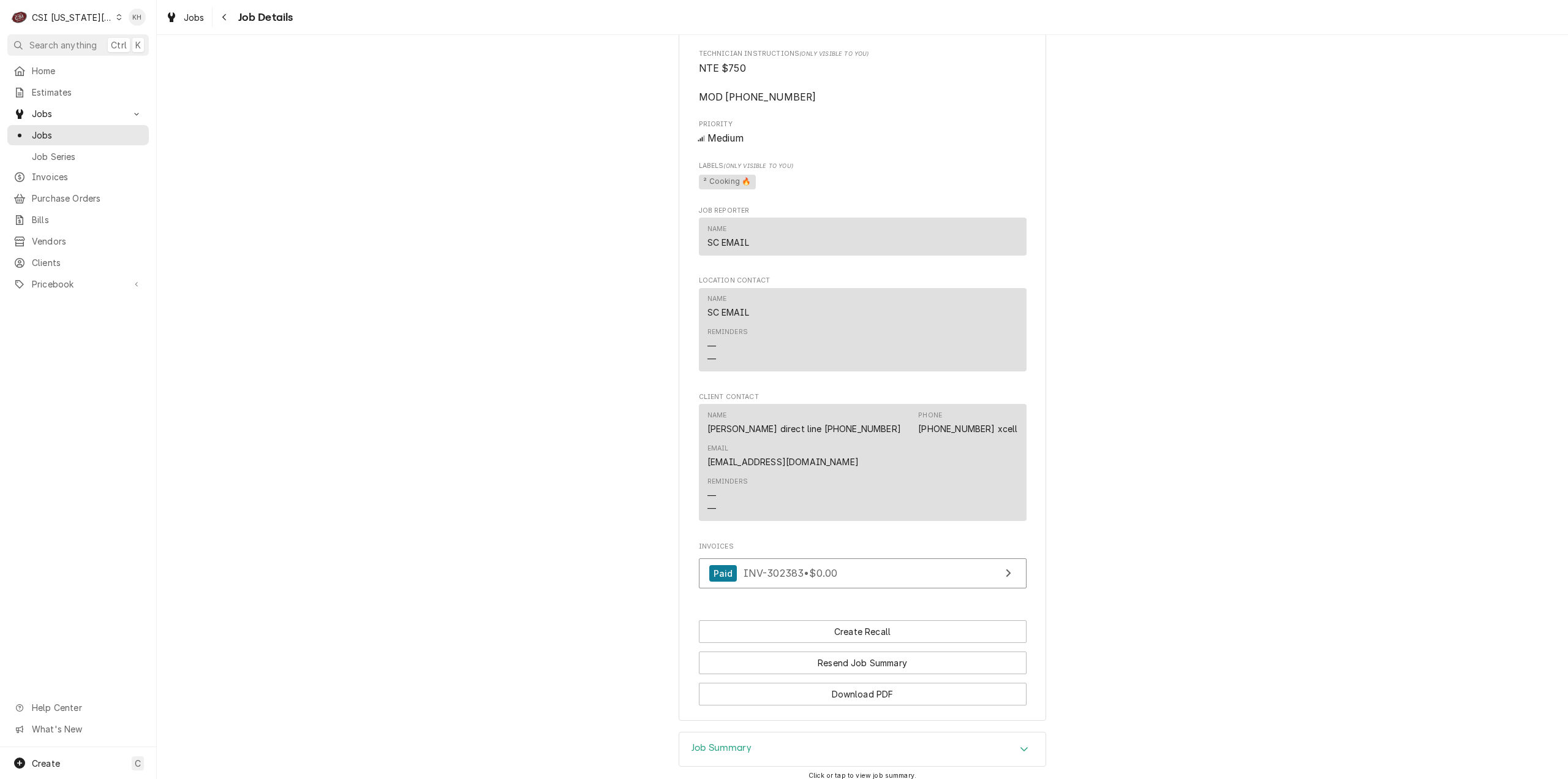
scroll to position [937, 0]
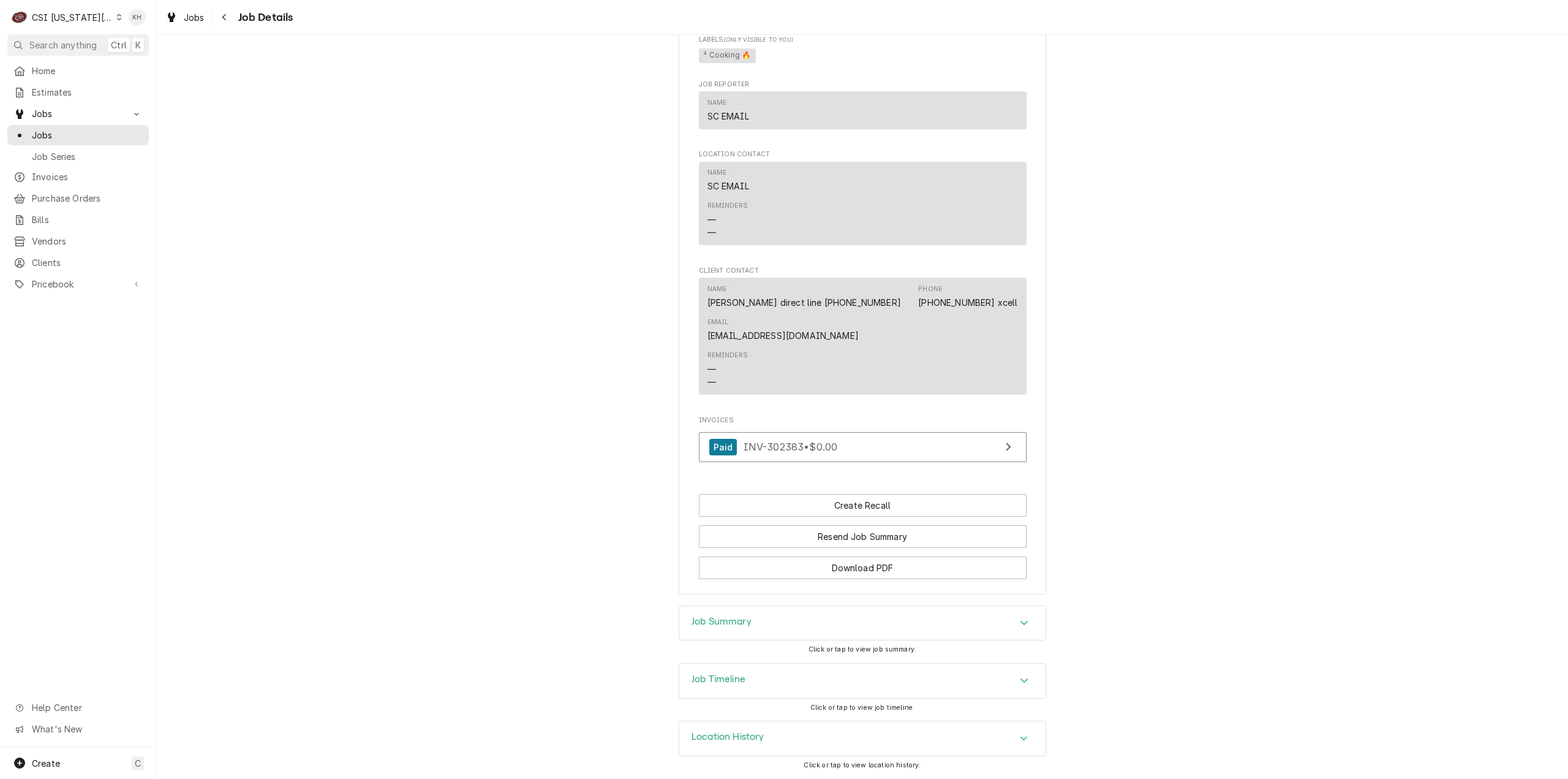
click at [790, 683] on div "Job Timeline" at bounding box center [862, 680] width 367 height 34
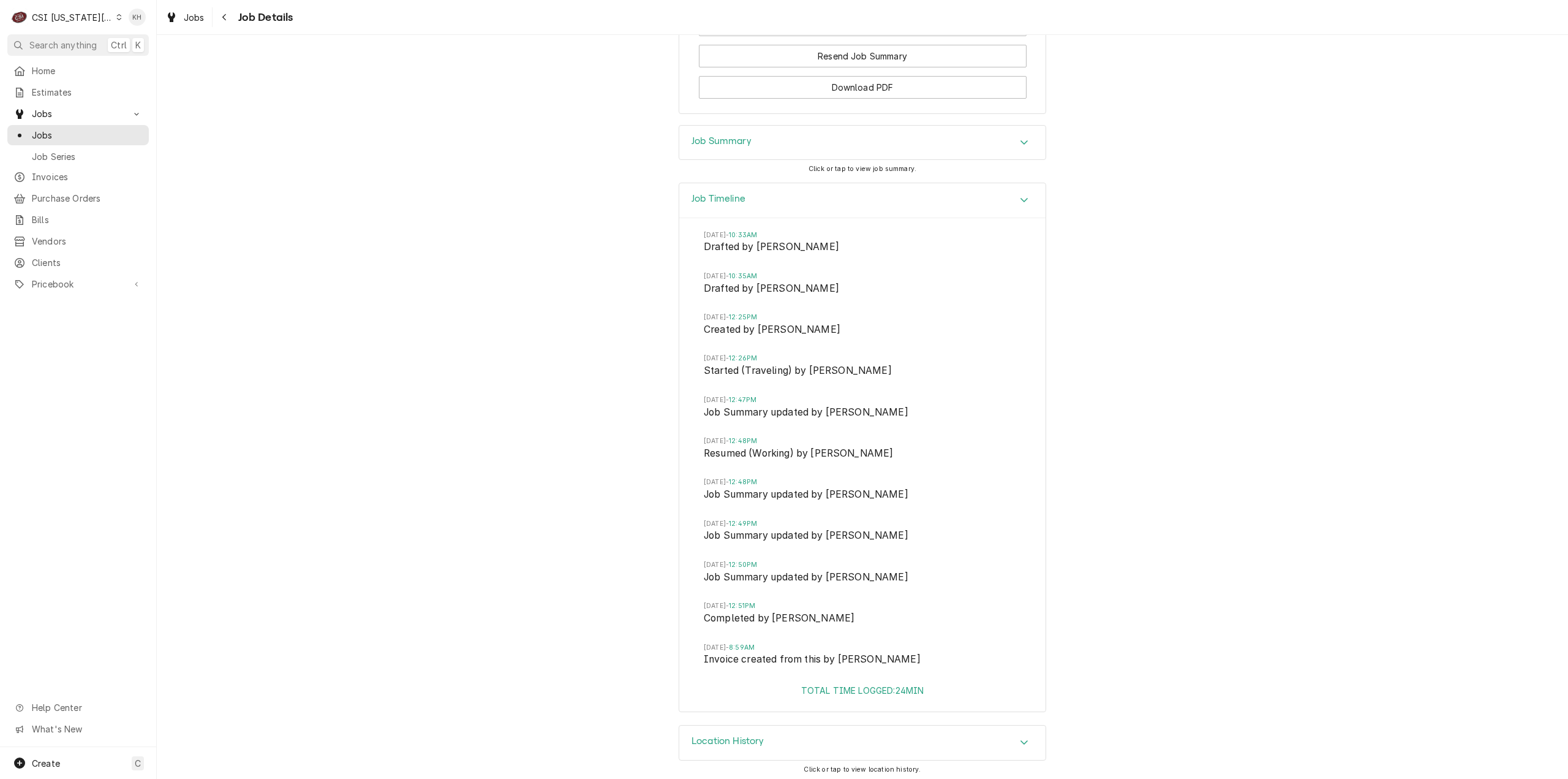
scroll to position [1421, 0]
click at [749, 135] on div "Job Summary" at bounding box center [862, 139] width 367 height 34
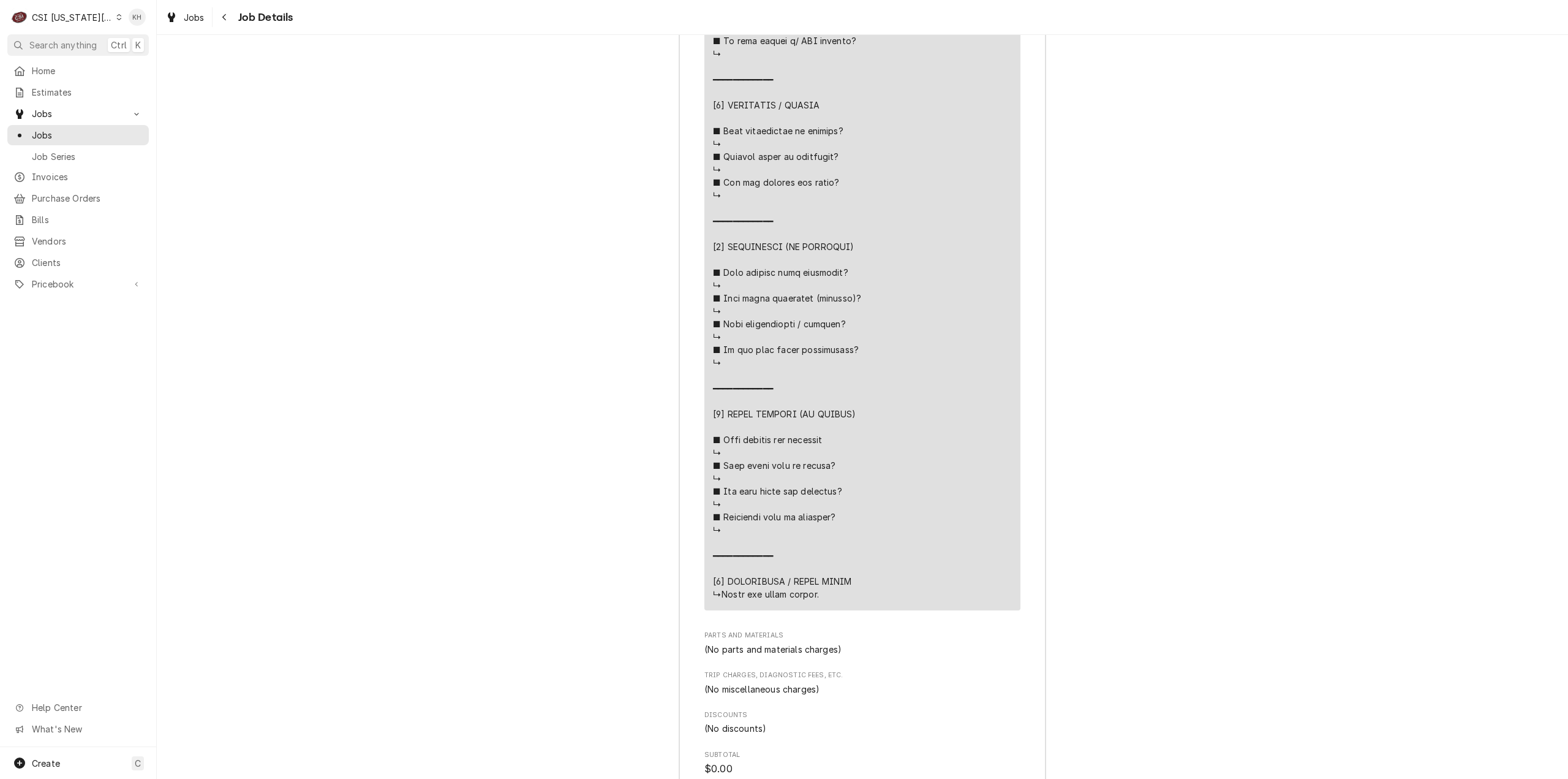
scroll to position [2340, 0]
